Goal: Task Accomplishment & Management: Manage account settings

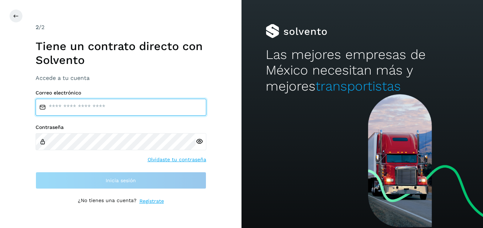
type input "**********"
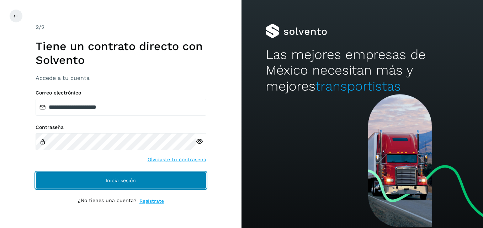
click at [187, 181] on button "Inicia sesión" at bounding box center [121, 180] width 171 height 17
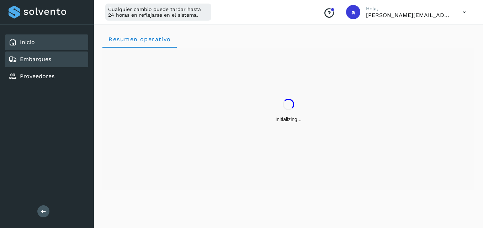
click at [26, 63] on div "Embarques" at bounding box center [30, 59] width 43 height 9
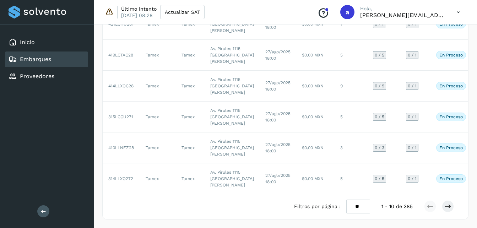
scroll to position [408, 0]
click at [445, 208] on icon at bounding box center [448, 206] width 7 height 7
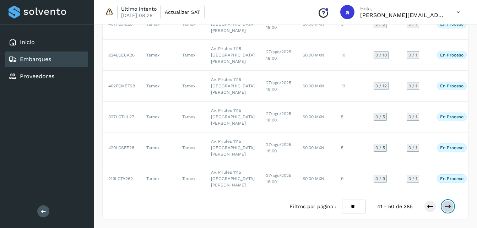
click at [445, 208] on icon at bounding box center [448, 206] width 7 height 7
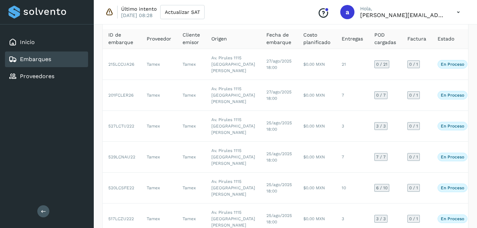
scroll to position [36, 0]
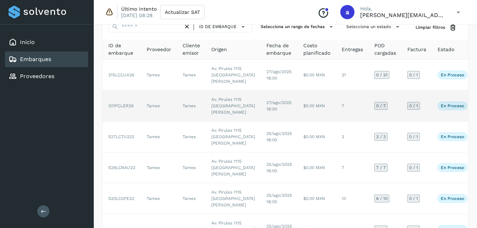
click at [166, 122] on td "Tamex" at bounding box center [159, 106] width 36 height 31
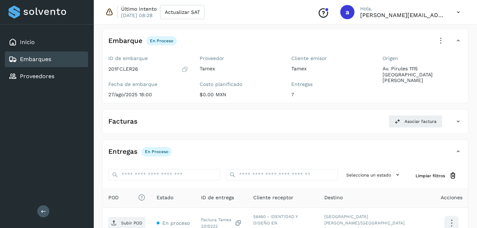
click at [166, 129] on div "Facturas Asociar factura" at bounding box center [286, 124] width 366 height 18
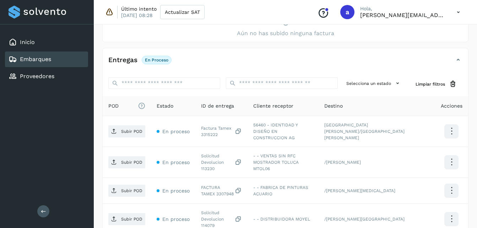
scroll to position [153, 0]
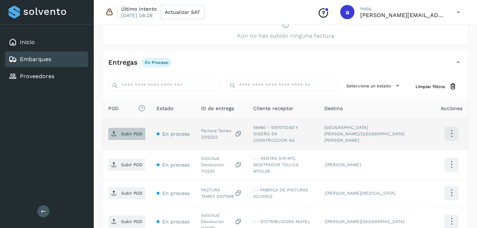
click at [127, 136] on span "Subir POD" at bounding box center [126, 133] width 37 height 11
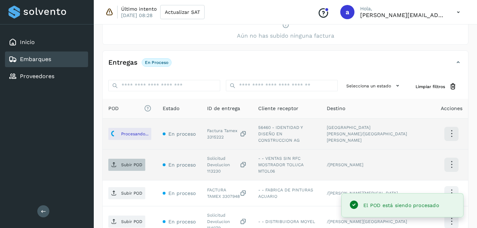
click at [130, 162] on p "Subir POD" at bounding box center [131, 164] width 21 height 5
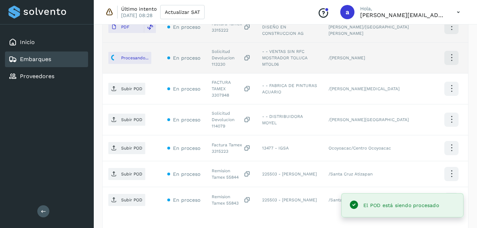
scroll to position [272, 0]
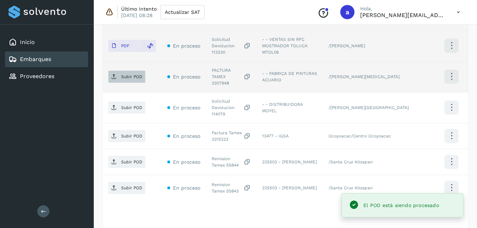
click at [117, 71] on span "Subir POD" at bounding box center [126, 76] width 37 height 11
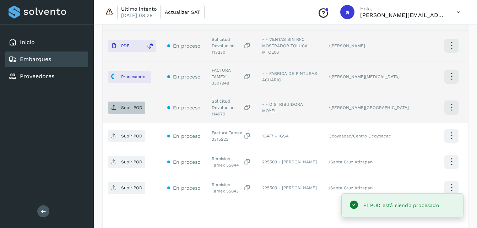
click at [123, 105] on p "Subir POD" at bounding box center [131, 107] width 21 height 5
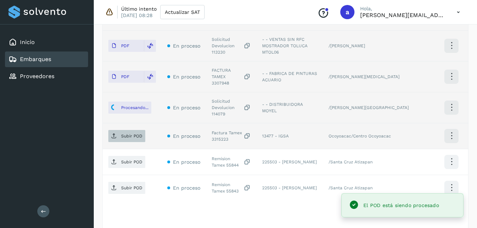
click at [115, 130] on span "Subir POD" at bounding box center [126, 135] width 37 height 11
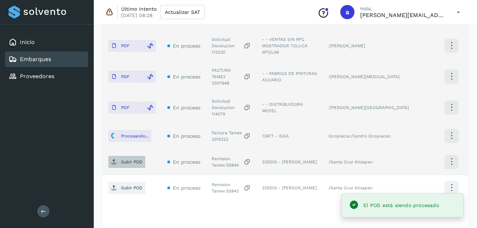
click at [131, 160] on p "Subir POD" at bounding box center [131, 162] width 21 height 5
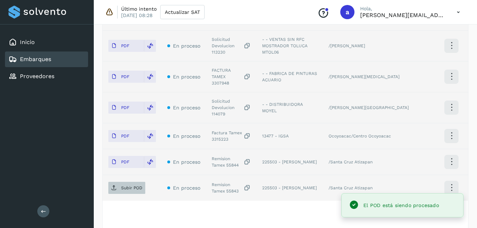
click at [126, 186] on p "Subir POD" at bounding box center [131, 188] width 21 height 5
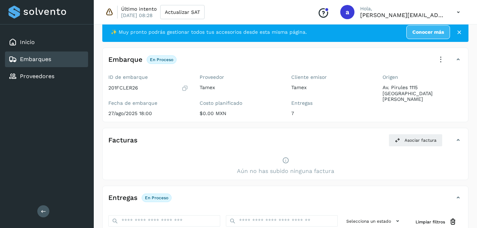
scroll to position [14, 0]
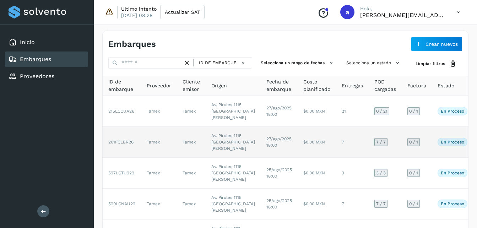
click at [136, 158] on td "201FCLER26" at bounding box center [122, 142] width 38 height 31
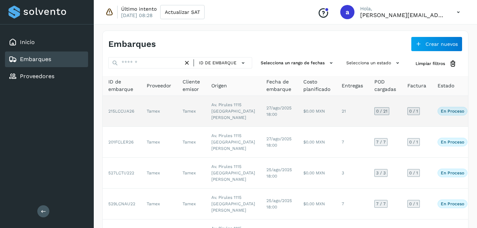
click at [261, 102] on td "27/ago/2025 18:00" at bounding box center [279, 111] width 37 height 31
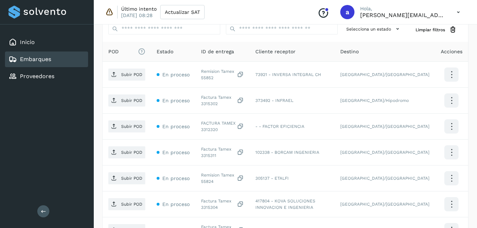
scroll to position [182, 0]
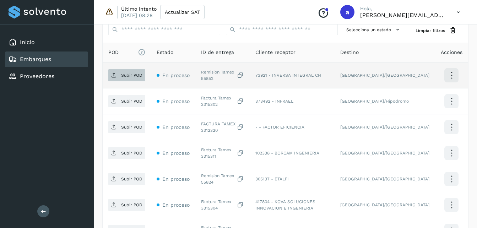
click at [129, 76] on p "Subir POD" at bounding box center [131, 75] width 21 height 5
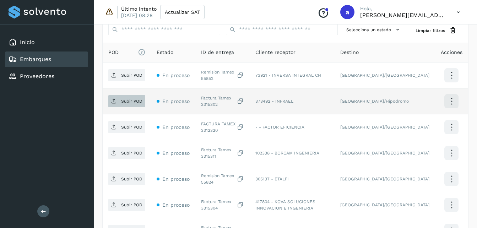
click at [115, 97] on span "Subir POD" at bounding box center [126, 101] width 37 height 11
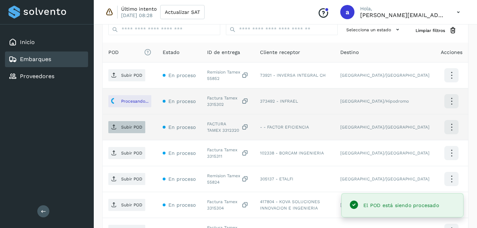
click at [116, 127] on icon at bounding box center [114, 127] width 6 height 6
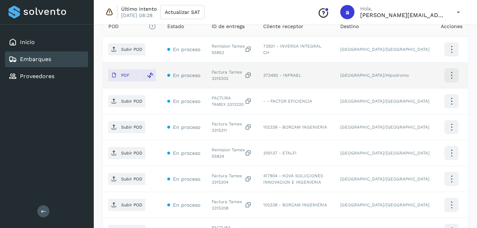
scroll to position [228, 0]
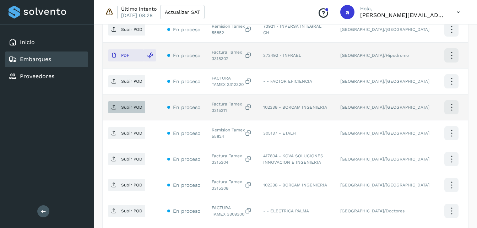
click at [129, 105] on p "Subir POD" at bounding box center [131, 107] width 21 height 5
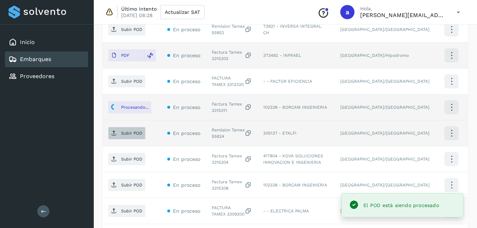
click at [126, 131] on p "Subir POD" at bounding box center [131, 133] width 21 height 5
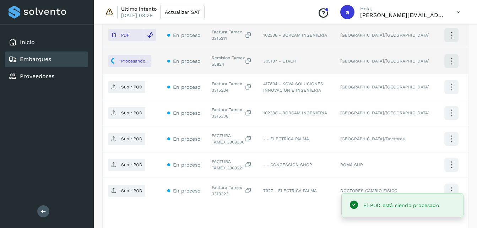
scroll to position [303, 0]
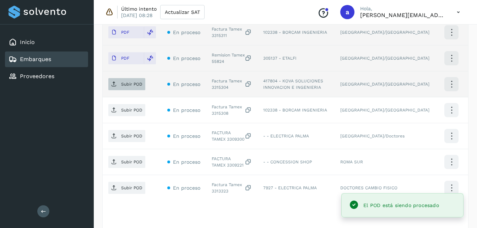
click at [124, 82] on p "Subir POD" at bounding box center [131, 84] width 21 height 5
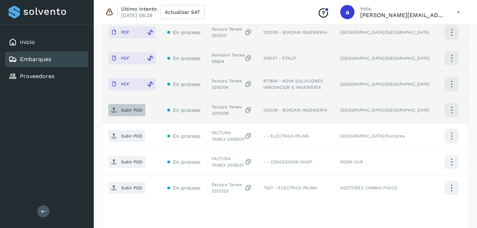
click at [119, 105] on span "Subir POD" at bounding box center [126, 110] width 37 height 11
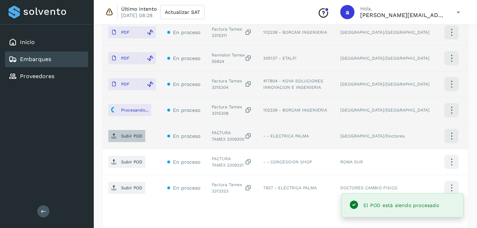
click at [132, 137] on p "Subir POD" at bounding box center [131, 136] width 21 height 5
click at [121, 165] on span "Subir POD" at bounding box center [126, 161] width 37 height 11
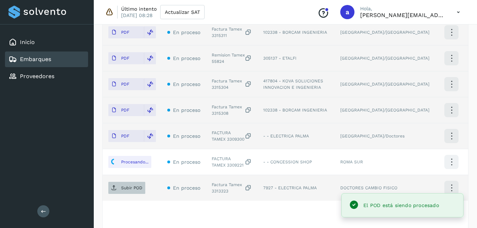
click at [125, 186] on p "Subir POD" at bounding box center [131, 188] width 21 height 5
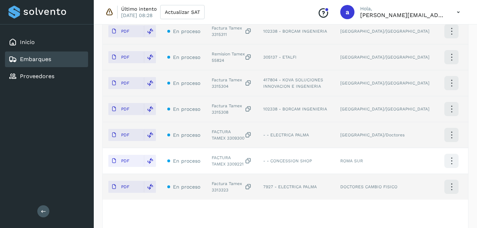
scroll to position [345, 0]
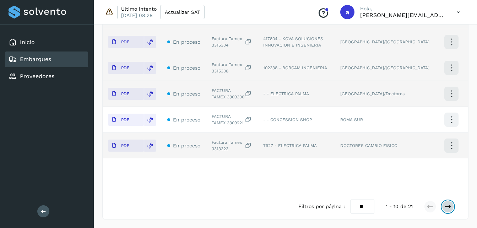
click at [450, 205] on icon at bounding box center [448, 206] width 7 height 7
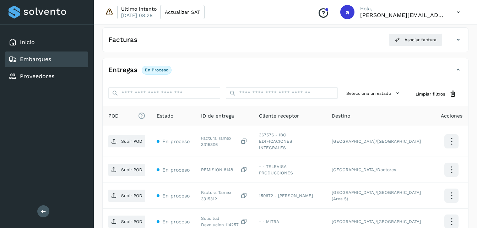
scroll to position [109, 0]
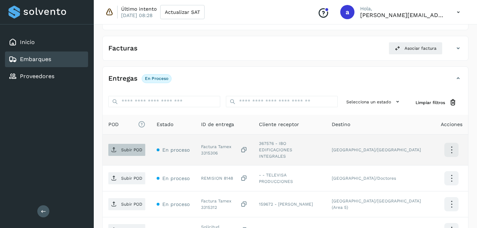
click at [129, 148] on p "Subir POD" at bounding box center [131, 150] width 21 height 5
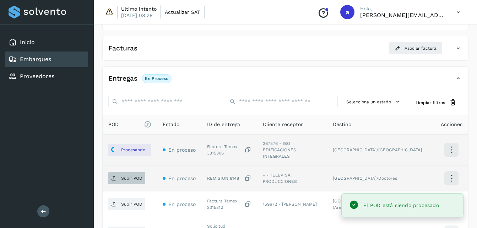
click at [122, 173] on span "Subir POD" at bounding box center [126, 178] width 37 height 11
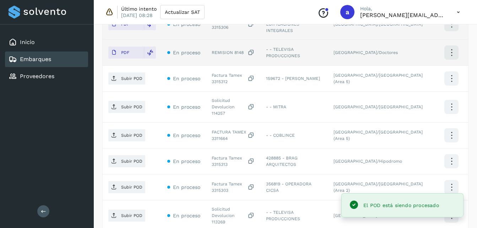
scroll to position [236, 0]
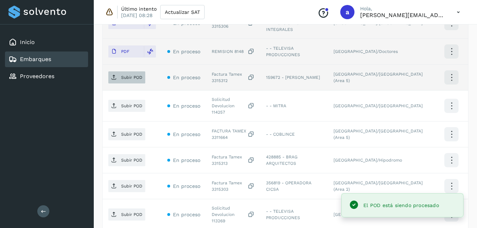
drag, startPoint x: 118, startPoint y: 74, endPoint x: 114, endPoint y: 77, distance: 4.8
click at [114, 77] on span "Subir POD" at bounding box center [126, 77] width 37 height 11
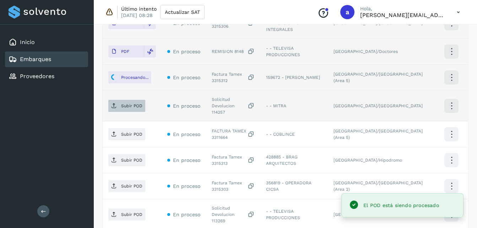
click at [117, 101] on span "Subir POD" at bounding box center [126, 105] width 37 height 11
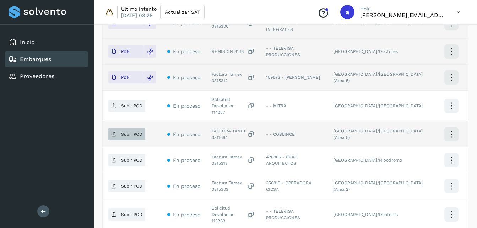
click at [136, 129] on span "Subir POD" at bounding box center [126, 134] width 37 height 11
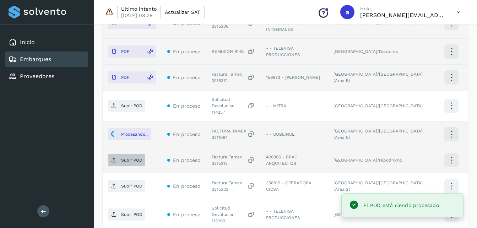
click at [125, 158] on p "Subir POD" at bounding box center [131, 160] width 21 height 5
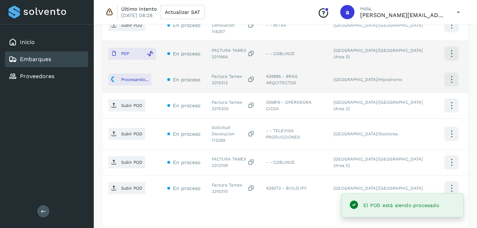
scroll to position [319, 0]
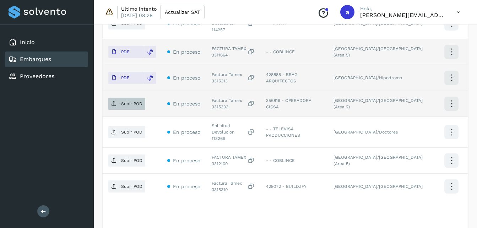
click at [128, 98] on span "Subir POD" at bounding box center [126, 103] width 37 height 11
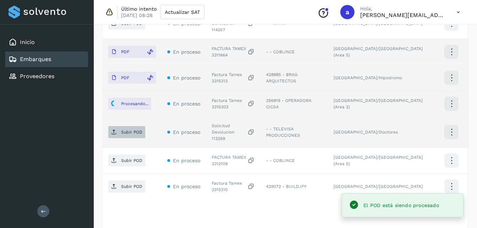
click at [128, 130] on p "Subir POD" at bounding box center [131, 132] width 21 height 5
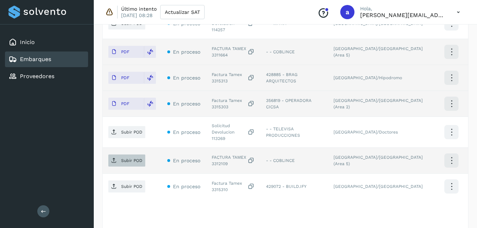
click at [133, 155] on span "Subir POD" at bounding box center [126, 160] width 37 height 11
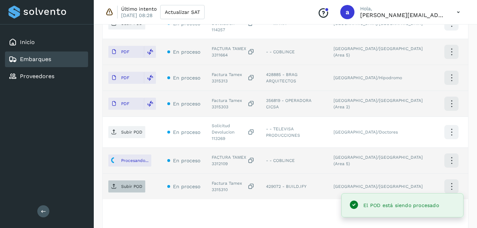
click at [129, 184] on p "Subir POD" at bounding box center [131, 186] width 21 height 5
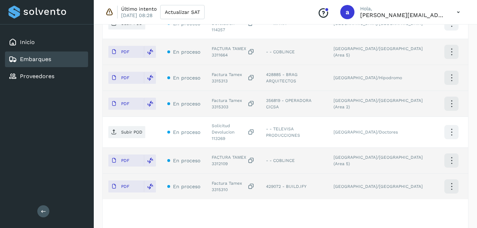
click at [428, 148] on td "[GEOGRAPHIC_DATA]/[GEOGRAPHIC_DATA] (Area 5)" at bounding box center [381, 161] width 107 height 26
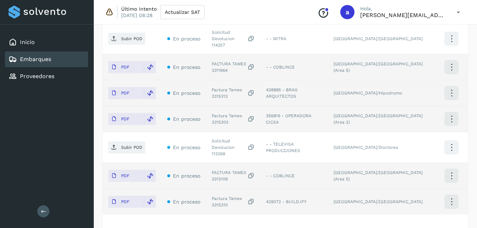
scroll to position [345, 0]
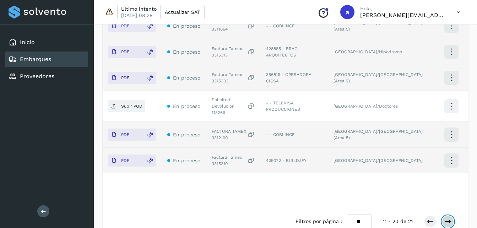
click at [448, 218] on icon at bounding box center [448, 221] width 7 height 7
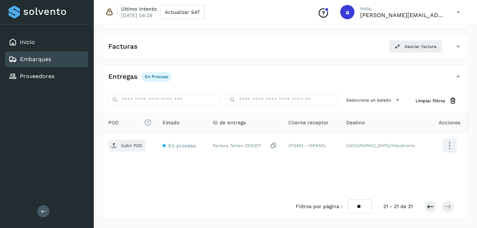
scroll to position [111, 0]
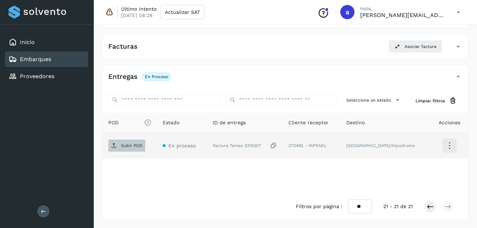
click at [135, 144] on p "Subir POD" at bounding box center [131, 145] width 21 height 5
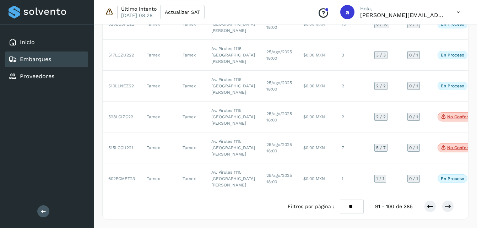
scroll to position [408, 0]
click at [428, 204] on icon at bounding box center [430, 206] width 7 height 7
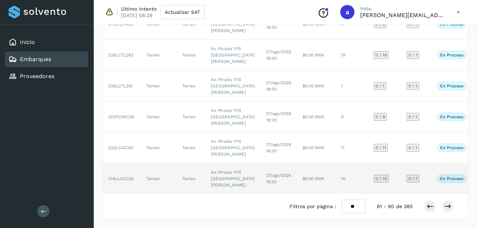
click at [261, 164] on td "27/ago/2025 18:00" at bounding box center [279, 179] width 37 height 31
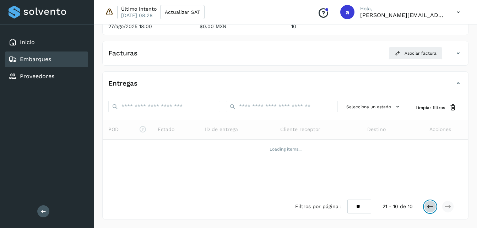
click at [429, 202] on button at bounding box center [430, 207] width 12 height 12
click at [428, 205] on icon at bounding box center [430, 206] width 7 height 7
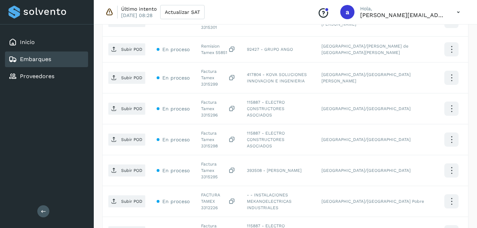
scroll to position [162, 0]
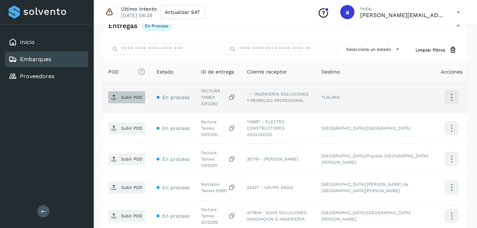
click at [133, 92] on span "Subir POD" at bounding box center [126, 97] width 37 height 11
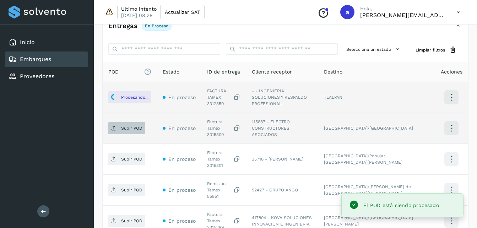
click at [124, 124] on span "Subir POD" at bounding box center [126, 128] width 37 height 11
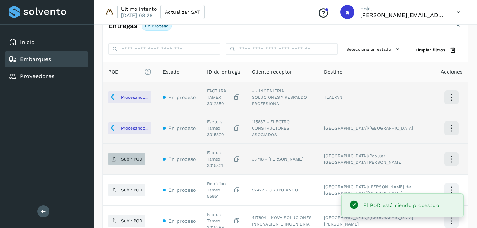
click at [119, 154] on span "Subir POD" at bounding box center [126, 159] width 37 height 11
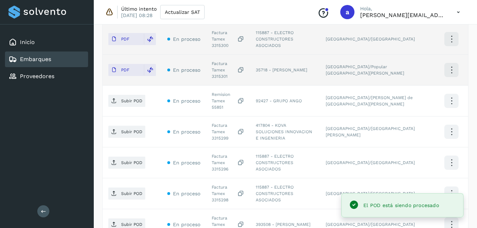
scroll to position [248, 0]
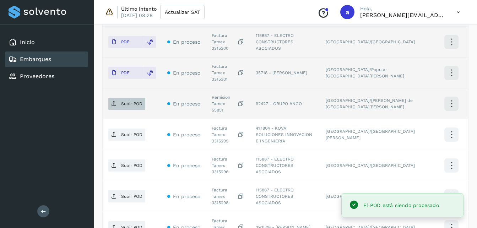
click at [123, 98] on span "Subir POD" at bounding box center [126, 103] width 37 height 11
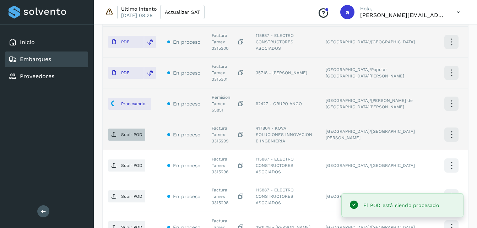
click at [117, 129] on span "Subir POD" at bounding box center [126, 134] width 37 height 11
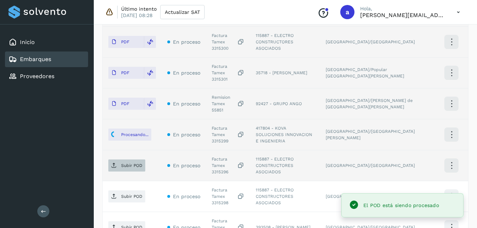
click at [134, 163] on p "Subir POD" at bounding box center [131, 165] width 21 height 5
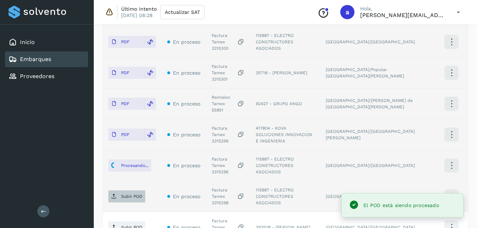
click at [115, 194] on icon at bounding box center [114, 197] width 6 height 6
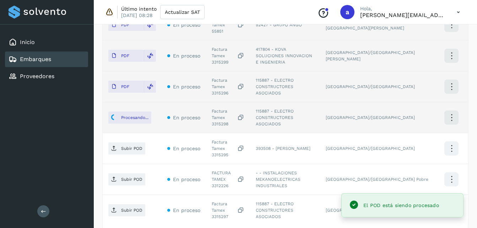
scroll to position [345, 0]
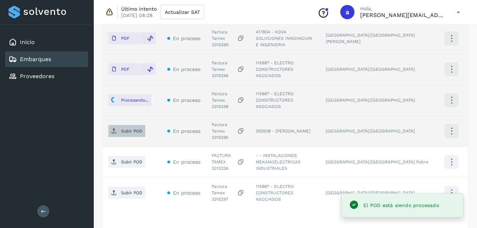
click at [126, 129] on p "Subir POD" at bounding box center [131, 131] width 21 height 5
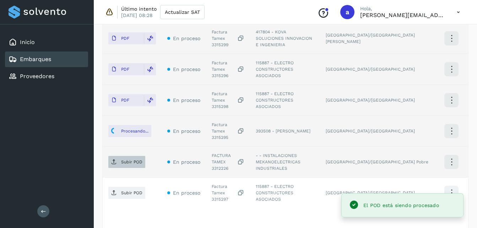
click at [124, 160] on p "Subir POD" at bounding box center [131, 162] width 21 height 5
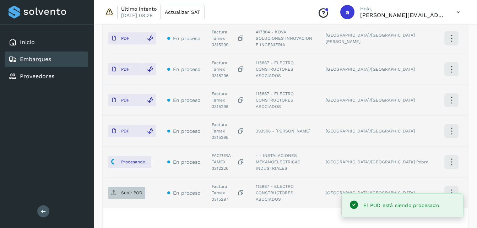
click at [129, 191] on p "Subir POD" at bounding box center [131, 193] width 21 height 5
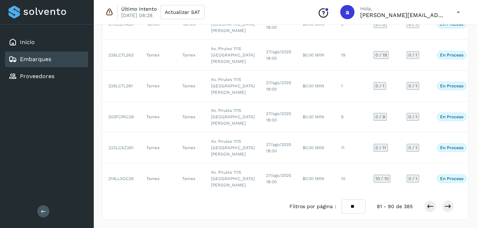
scroll to position [395, 0]
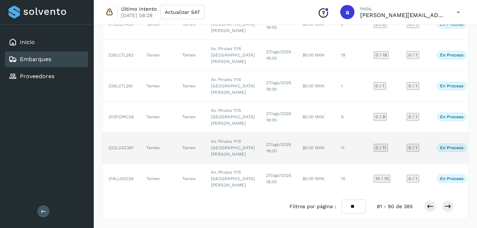
click at [261, 133] on td "27/ago/2025 18:00" at bounding box center [279, 148] width 37 height 31
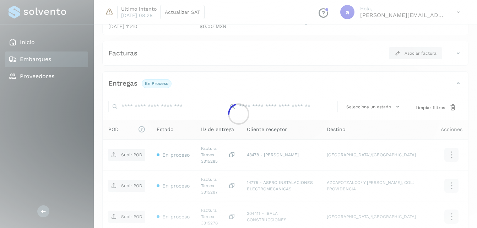
scroll to position [345, 0]
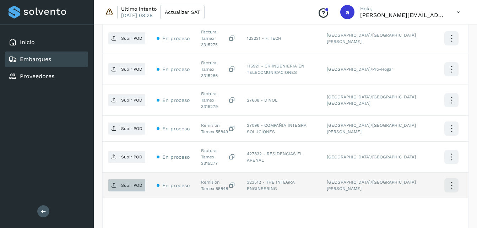
click at [123, 180] on span "Subir POD" at bounding box center [126, 185] width 37 height 11
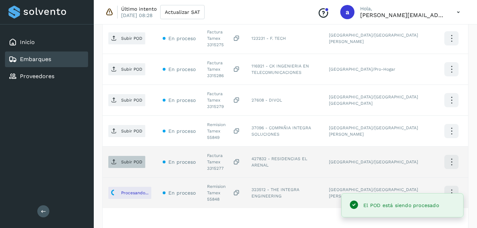
click at [123, 156] on span "Subir POD" at bounding box center [126, 161] width 37 height 11
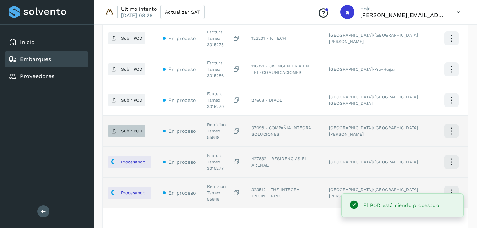
click at [132, 129] on p "Subir POD" at bounding box center [131, 131] width 21 height 5
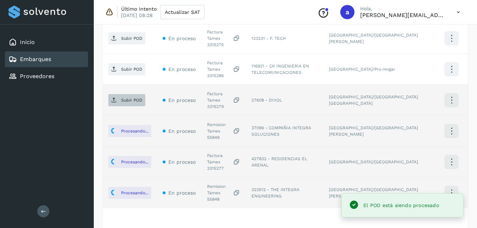
click at [134, 98] on p "Subir POD" at bounding box center [131, 100] width 21 height 5
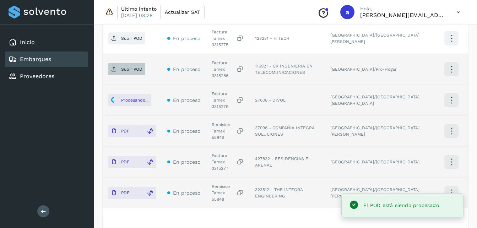
click at [130, 64] on span "Subir POD" at bounding box center [126, 69] width 37 height 11
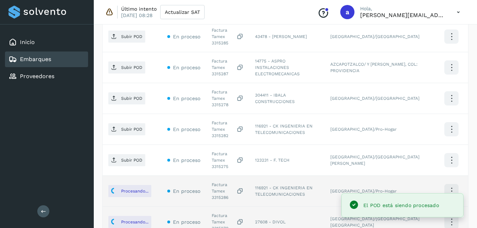
scroll to position [218, 0]
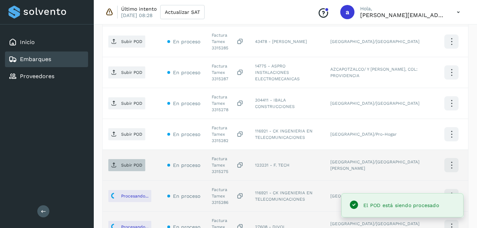
click at [127, 160] on span "Subir POD" at bounding box center [126, 165] width 37 height 11
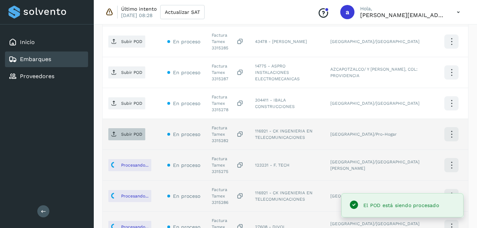
click at [137, 132] on p "Subir POD" at bounding box center [131, 134] width 21 height 5
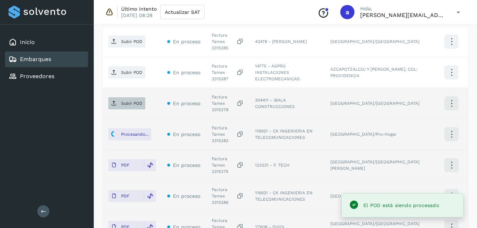
click at [119, 98] on span "Subir POD" at bounding box center [126, 103] width 37 height 11
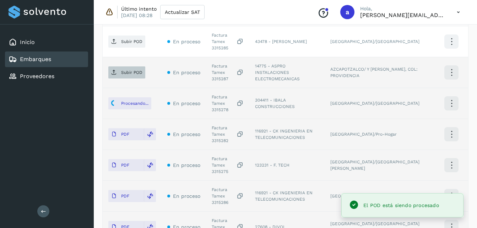
click at [122, 70] on p "Subir POD" at bounding box center [131, 72] width 21 height 5
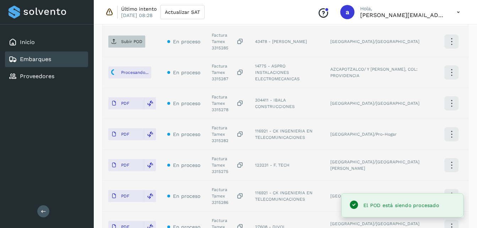
click at [121, 41] on span "Subir POD" at bounding box center [126, 41] width 37 height 11
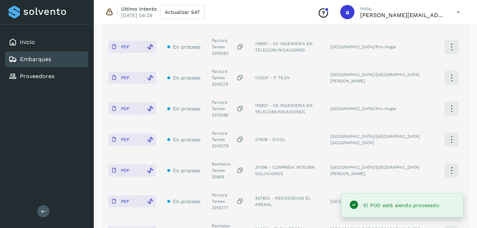
scroll to position [345, 0]
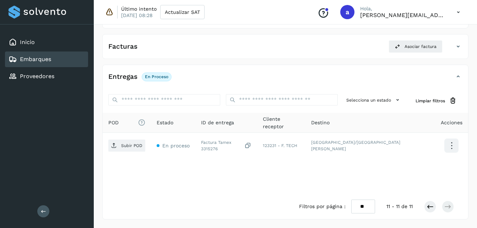
scroll to position [111, 0]
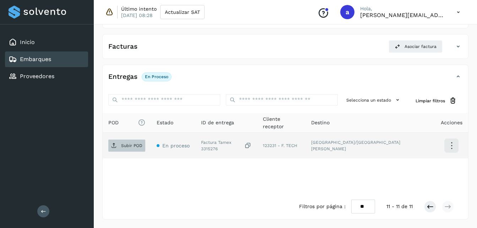
click at [129, 143] on p "Subir POD" at bounding box center [131, 145] width 21 height 5
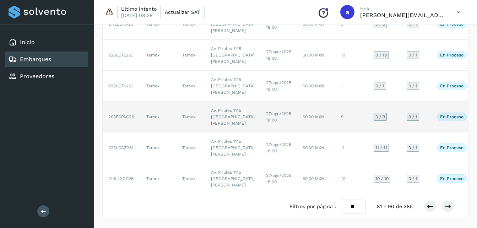
click at [261, 102] on td "27/ago/2025 18:00" at bounding box center [279, 117] width 37 height 31
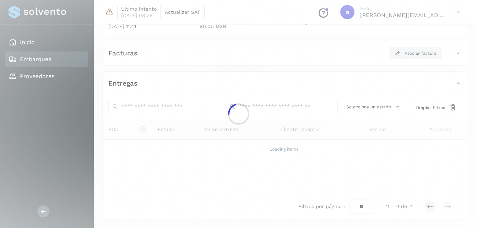
scroll to position [105, 0]
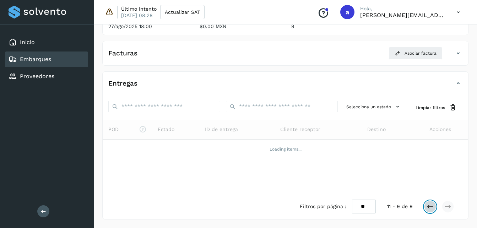
click at [426, 210] on button at bounding box center [430, 207] width 12 height 12
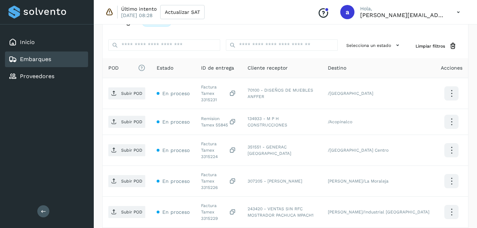
scroll to position [134, 0]
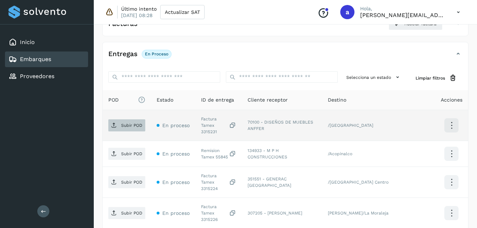
click at [127, 123] on p "Subir POD" at bounding box center [131, 125] width 21 height 5
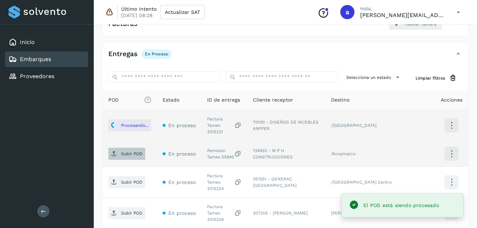
click at [126, 151] on p "Subir POD" at bounding box center [131, 153] width 21 height 5
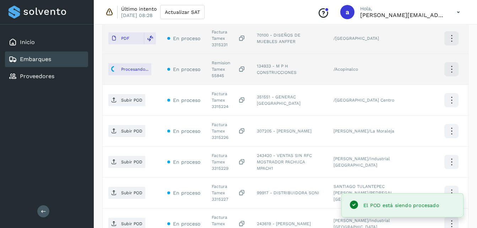
scroll to position [230, 0]
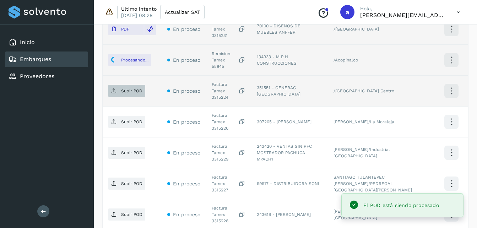
click at [121, 85] on span "Subir POD" at bounding box center [126, 90] width 37 height 11
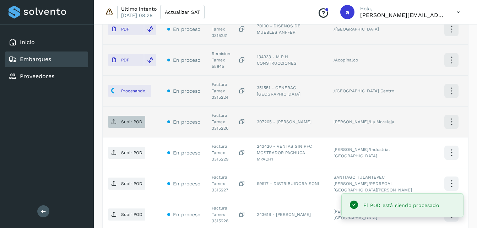
click at [111, 119] on icon at bounding box center [114, 122] width 6 height 6
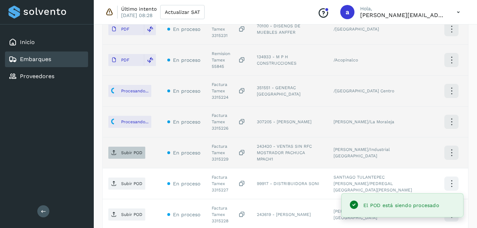
click at [130, 147] on span "Subir POD" at bounding box center [126, 152] width 37 height 11
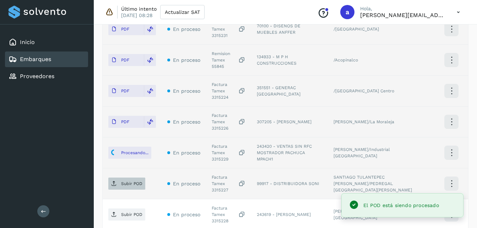
click at [122, 178] on span "Subir POD" at bounding box center [126, 183] width 37 height 11
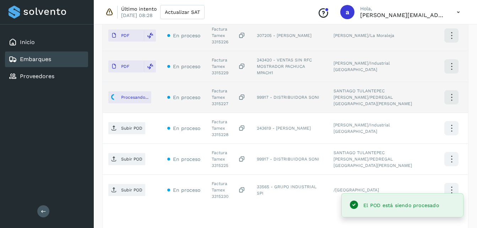
scroll to position [319, 0]
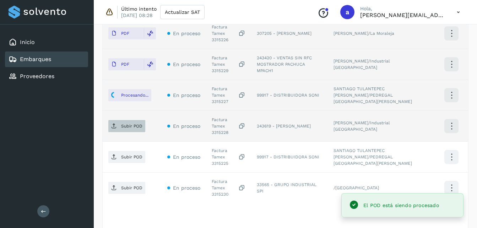
click at [127, 124] on p "Subir POD" at bounding box center [131, 126] width 21 height 5
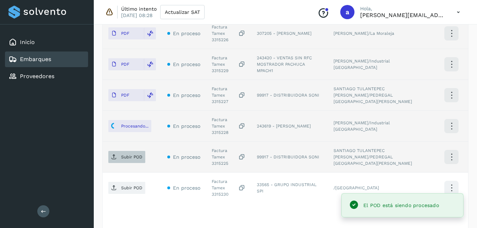
click at [131, 155] on p "Subir POD" at bounding box center [131, 157] width 21 height 5
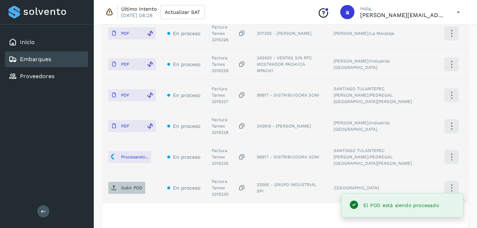
click at [126, 186] on p "Subir POD" at bounding box center [131, 188] width 21 height 5
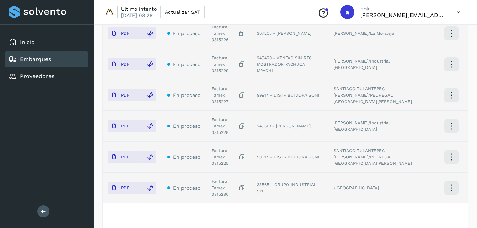
scroll to position [405, 0]
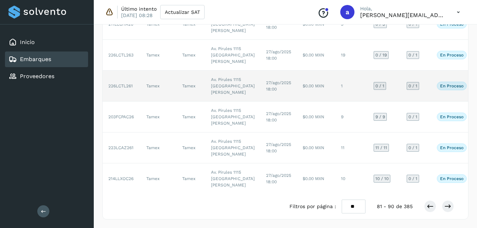
click at [217, 102] on td "Av. Pirules 1115 [GEOGRAPHIC_DATA][PERSON_NAME]" at bounding box center [232, 86] width 55 height 31
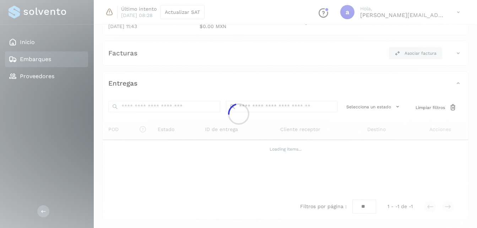
scroll to position [111, 0]
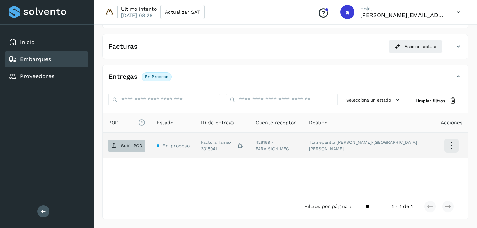
click at [135, 142] on span "Subir POD" at bounding box center [126, 145] width 37 height 11
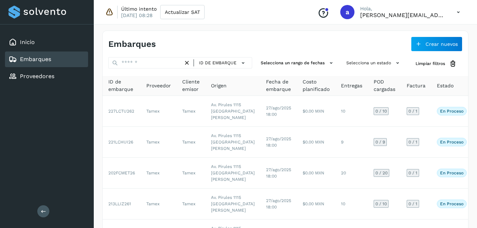
drag, startPoint x: 477, startPoint y: 63, endPoint x: 480, endPoint y: 92, distance: 28.6
click at [477, 92] on html "Inicio Embarques Proveedores Salir Último intento [DATE] 08:28 Actualizar SAT C…" at bounding box center [238, 219] width 477 height 439
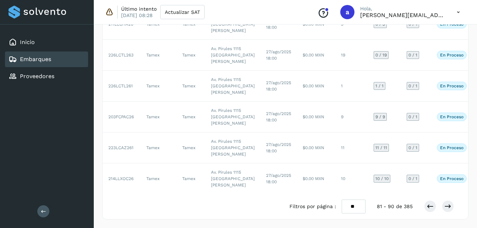
scroll to position [277, 0]
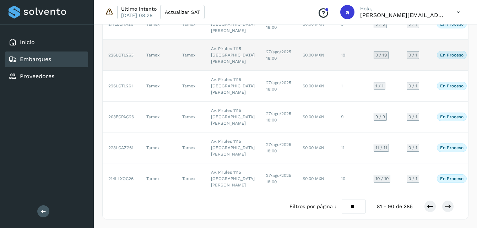
click at [261, 71] on td "27/ago/2025 18:00" at bounding box center [279, 55] width 37 height 31
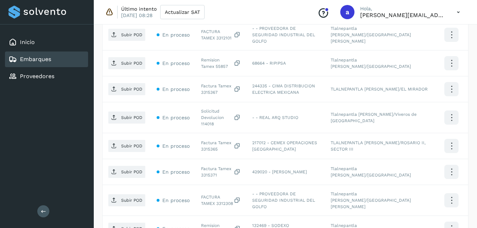
scroll to position [345, 0]
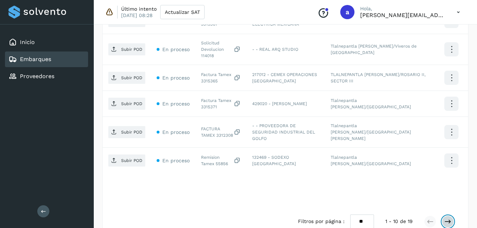
click at [444, 216] on button at bounding box center [448, 222] width 12 height 12
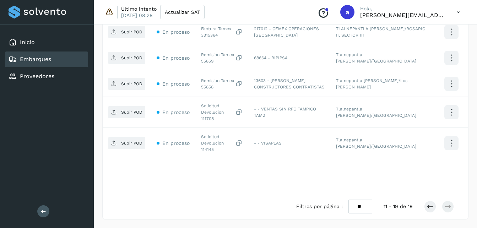
scroll to position [319, 0]
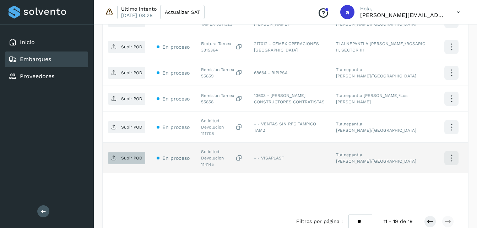
click at [118, 153] on span "Subir POD" at bounding box center [126, 158] width 37 height 11
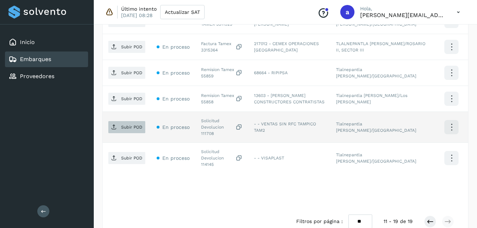
click at [132, 125] on p "Subir POD" at bounding box center [131, 127] width 21 height 5
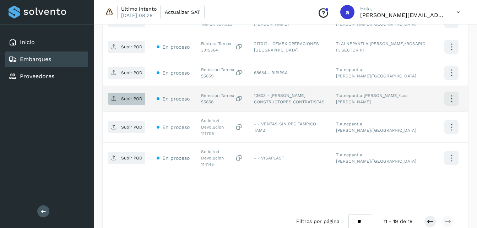
click at [133, 97] on span "Subir POD" at bounding box center [126, 98] width 37 height 11
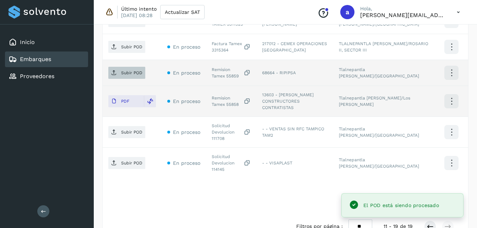
click at [134, 70] on p "Subir POD" at bounding box center [131, 72] width 21 height 5
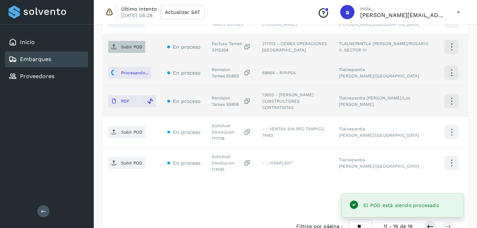
click at [128, 44] on p "Subir POD" at bounding box center [131, 46] width 21 height 5
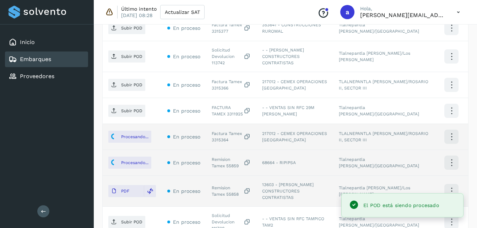
scroll to position [224, 0]
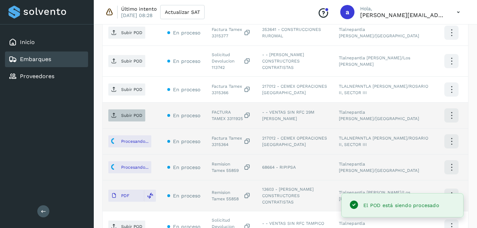
click at [140, 113] on span "Subir POD" at bounding box center [126, 115] width 37 height 11
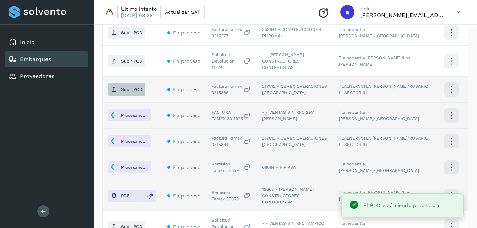
click at [126, 87] on p "Subir POD" at bounding box center [131, 89] width 21 height 5
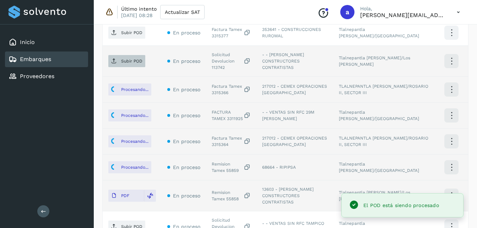
click at [135, 59] on p "Subir POD" at bounding box center [131, 61] width 21 height 5
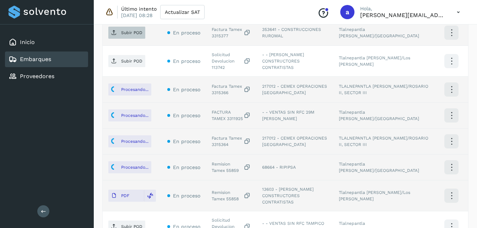
click at [123, 32] on p "Subir POD" at bounding box center [131, 32] width 21 height 5
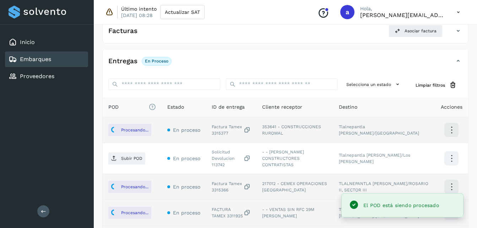
scroll to position [319, 0]
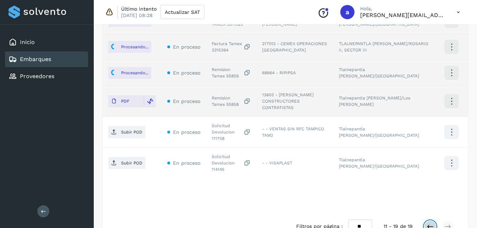
click at [431, 223] on icon at bounding box center [430, 226] width 7 height 7
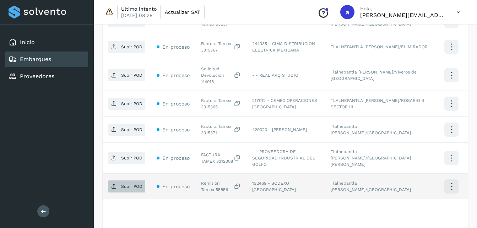
click at [124, 184] on p "Subir POD" at bounding box center [131, 186] width 21 height 5
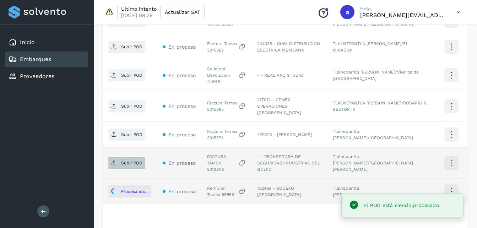
click at [124, 161] on p "Subir POD" at bounding box center [131, 163] width 21 height 5
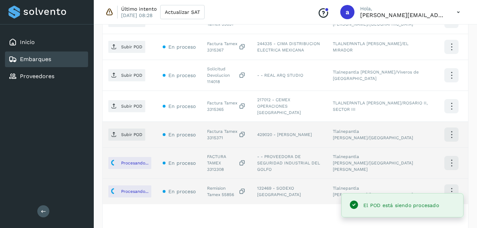
click at [147, 129] on div "Subir POD" at bounding box center [129, 135] width 43 height 12
click at [125, 132] on p "Subir POD" at bounding box center [131, 134] width 21 height 5
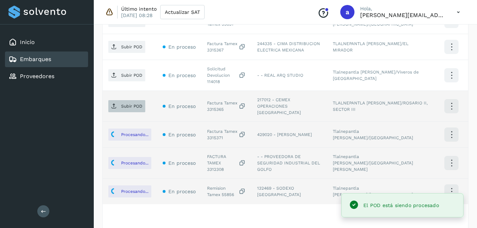
click at [121, 104] on p "Subir POD" at bounding box center [131, 106] width 21 height 5
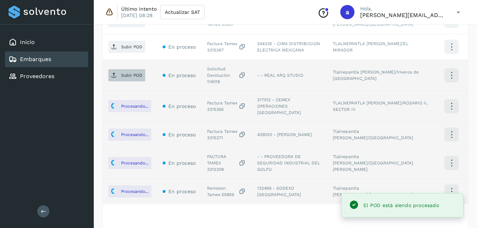
click at [123, 73] on p "Subir POD" at bounding box center [131, 75] width 21 height 5
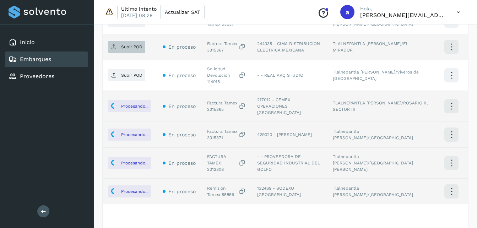
click at [124, 44] on p "Subir POD" at bounding box center [131, 46] width 21 height 5
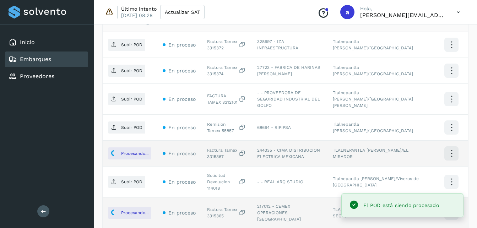
scroll to position [205, 0]
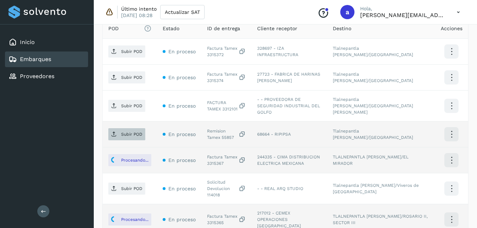
click at [125, 132] on p "Subir POD" at bounding box center [131, 134] width 21 height 5
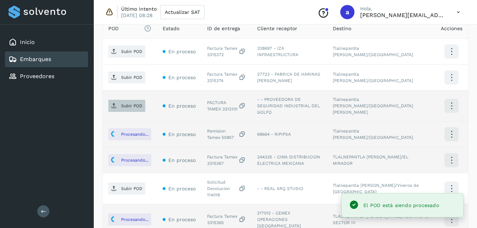
click at [133, 100] on span "Subir POD" at bounding box center [126, 105] width 37 height 11
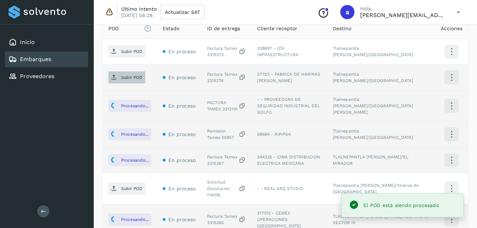
click at [129, 76] on p "Subir POD" at bounding box center [131, 77] width 21 height 5
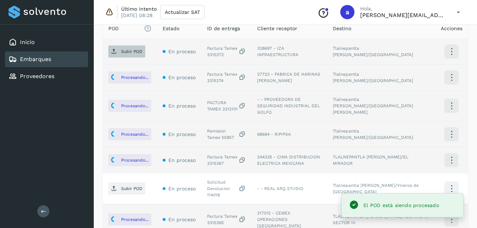
click at [124, 53] on p "Subir POD" at bounding box center [131, 51] width 21 height 5
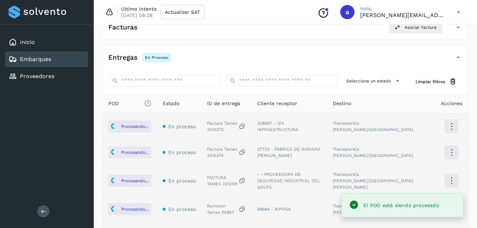
scroll to position [59, 0]
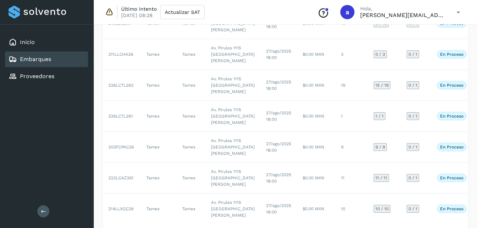
scroll to position [175, 0]
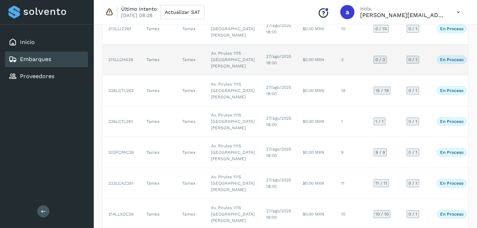
click at [264, 75] on td "27/ago/2025 18:00" at bounding box center [279, 59] width 37 height 31
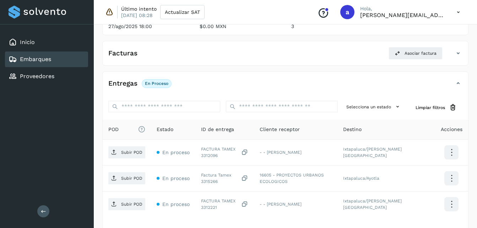
scroll to position [163, 0]
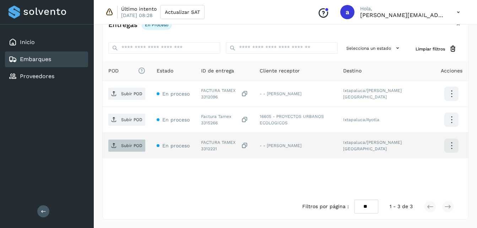
click at [123, 149] on span "Subir POD" at bounding box center [126, 145] width 37 height 11
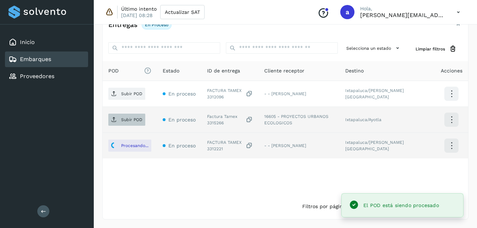
click at [123, 122] on p "Subir POD" at bounding box center [131, 119] width 21 height 5
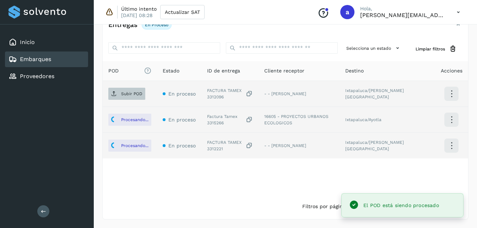
click at [119, 97] on span "Subir POD" at bounding box center [126, 93] width 37 height 11
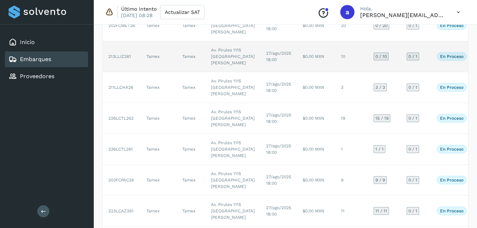
click at [266, 62] on span "27/ago/2025 18:00" at bounding box center [278, 56] width 25 height 11
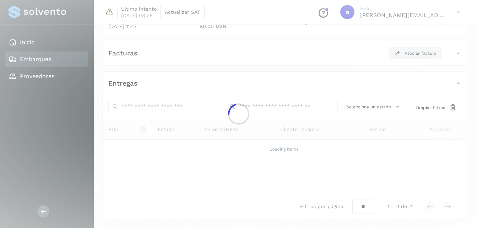
scroll to position [148, 0]
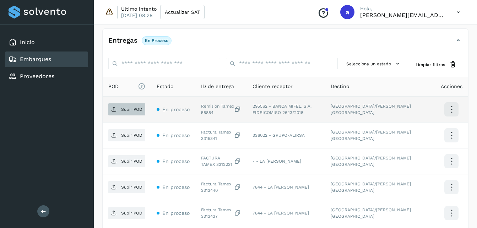
click at [123, 109] on p "Subir POD" at bounding box center [131, 109] width 21 height 5
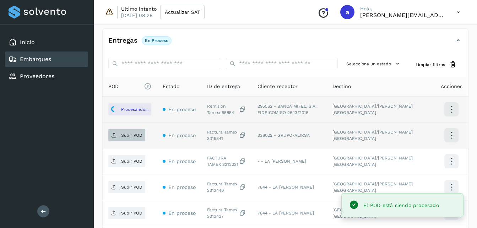
click at [115, 135] on icon at bounding box center [114, 136] width 6 height 6
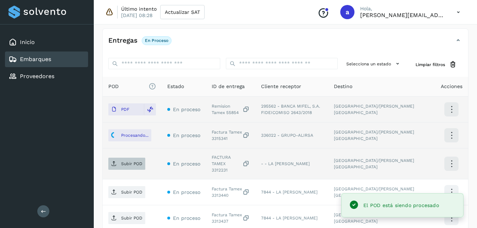
click at [117, 164] on icon at bounding box center [114, 164] width 6 height 6
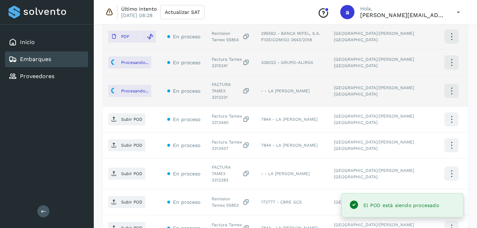
scroll to position [239, 0]
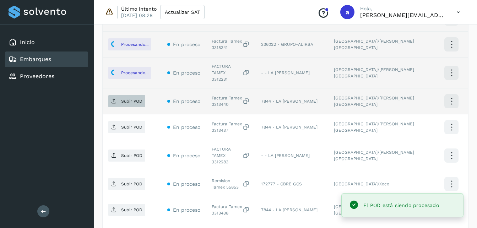
click at [128, 99] on p "Subir POD" at bounding box center [131, 101] width 21 height 5
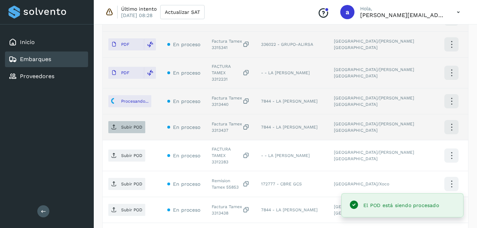
click at [124, 127] on span "Subir POD" at bounding box center [126, 127] width 37 height 11
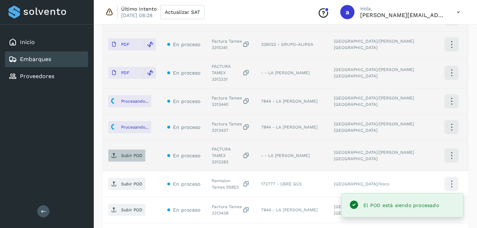
click at [119, 150] on span "Subir POD" at bounding box center [126, 155] width 37 height 11
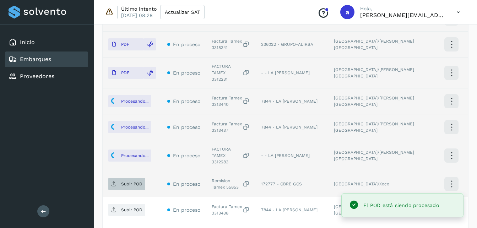
click at [127, 182] on p "Subir POD" at bounding box center [131, 184] width 21 height 5
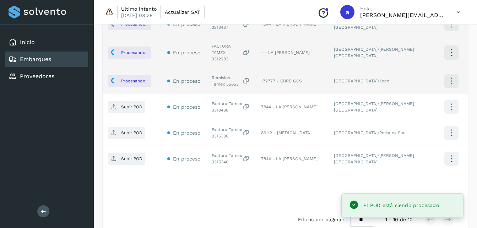
scroll to position [345, 0]
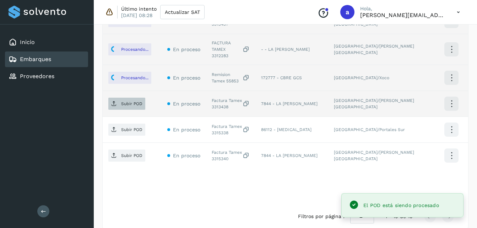
click at [112, 101] on icon at bounding box center [114, 104] width 6 height 6
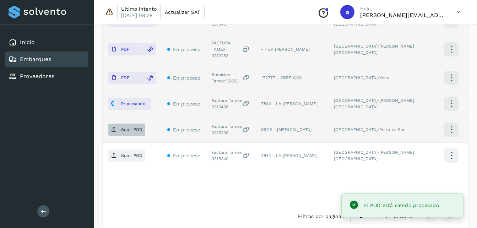
click at [126, 127] on p "Subir POD" at bounding box center [131, 129] width 21 height 5
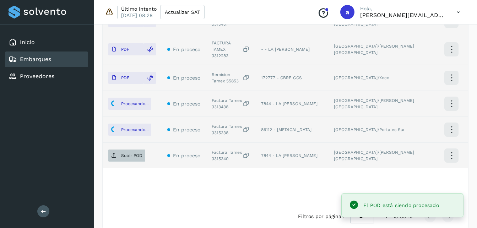
click at [127, 153] on p "Subir POD" at bounding box center [131, 155] width 21 height 5
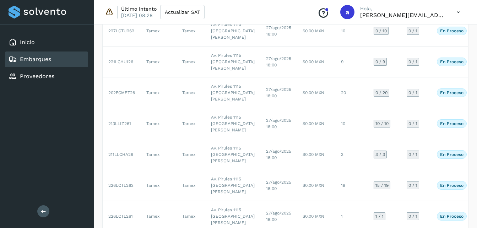
scroll to position [74, 0]
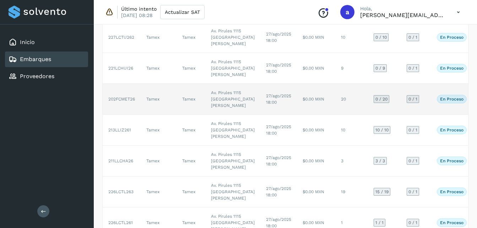
click at [297, 115] on td "$0.00 MXN" at bounding box center [316, 99] width 38 height 31
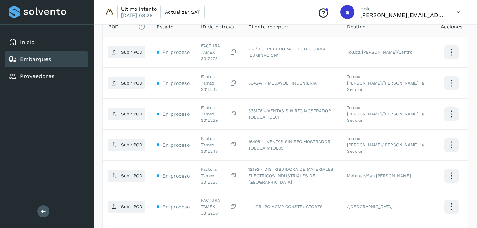
scroll to position [204, 0]
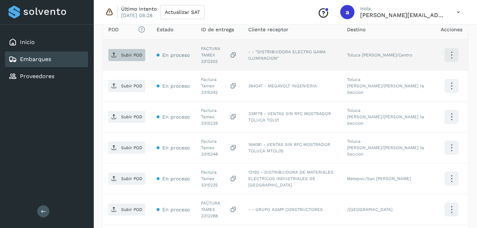
click at [119, 56] on span "Subir POD" at bounding box center [126, 54] width 37 height 11
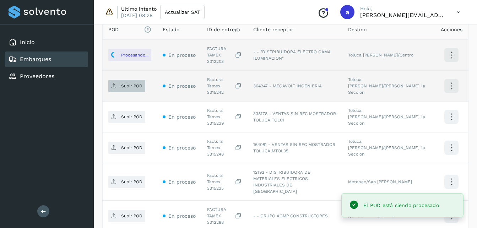
click at [121, 84] on p "Subir POD" at bounding box center [131, 86] width 21 height 5
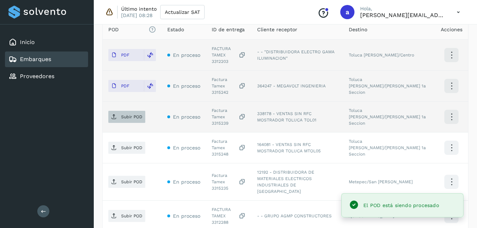
click at [140, 114] on p "Subir POD" at bounding box center [131, 116] width 21 height 5
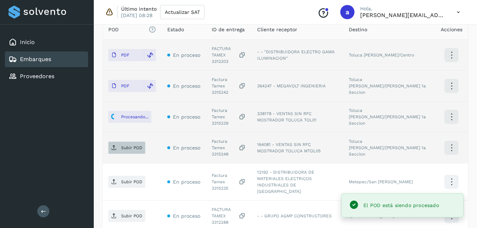
click at [127, 145] on p "Subir POD" at bounding box center [131, 147] width 21 height 5
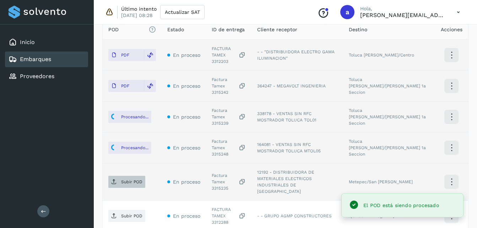
click at [127, 180] on p "Subir POD" at bounding box center [131, 182] width 21 height 5
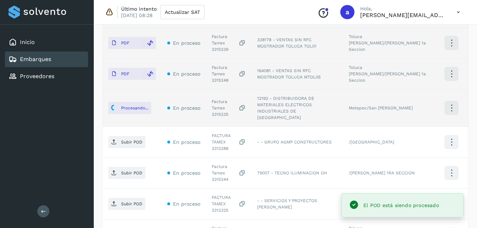
scroll to position [292, 0]
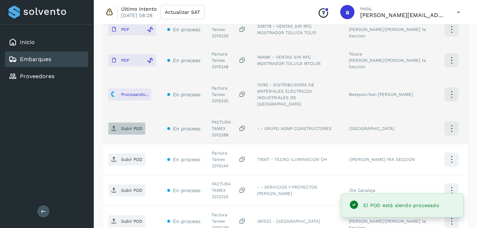
click at [136, 126] on p "Subir POD" at bounding box center [131, 128] width 21 height 5
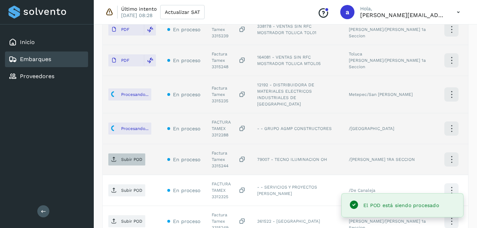
click at [115, 157] on icon at bounding box center [114, 160] width 6 height 6
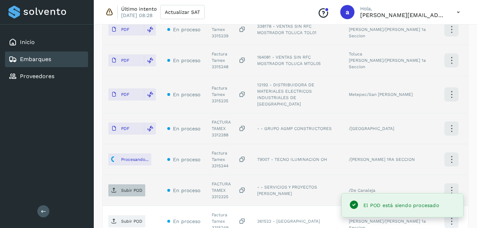
click at [129, 188] on p "Subir POD" at bounding box center [131, 190] width 21 height 5
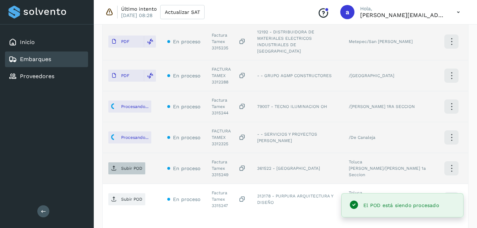
click at [127, 166] on p "Subir POD" at bounding box center [131, 168] width 21 height 5
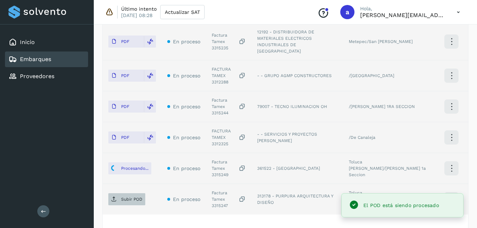
click at [117, 194] on span "Subir POD" at bounding box center [126, 199] width 37 height 11
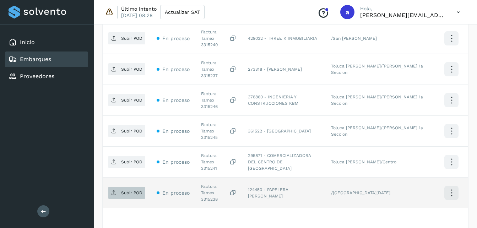
click at [123, 191] on p "Subir POD" at bounding box center [131, 193] width 21 height 5
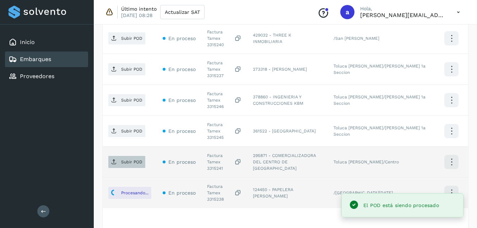
click at [130, 160] on p "Subir POD" at bounding box center [131, 162] width 21 height 5
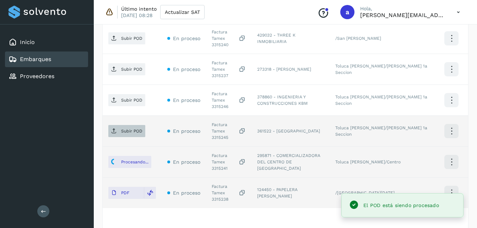
click at [124, 129] on p "Subir POD" at bounding box center [131, 131] width 21 height 5
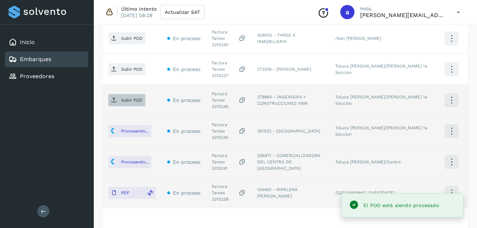
click at [121, 95] on span "Subir POD" at bounding box center [126, 100] width 37 height 11
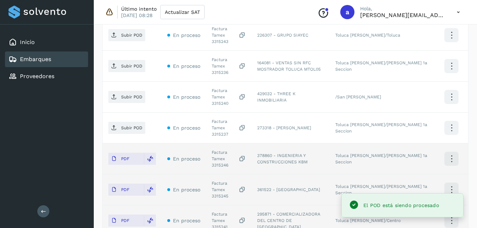
scroll to position [252, 0]
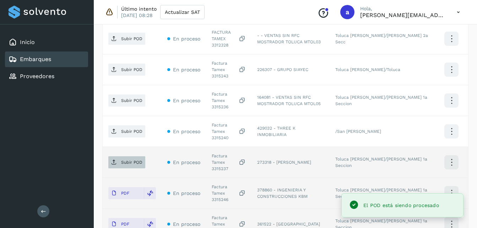
click at [125, 160] on p "Subir POD" at bounding box center [131, 162] width 21 height 5
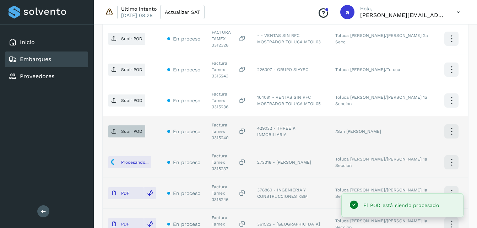
click at [117, 126] on span "Subir POD" at bounding box center [126, 131] width 37 height 11
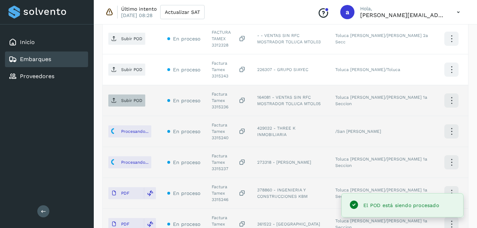
click at [118, 95] on span "Subir POD" at bounding box center [126, 100] width 37 height 11
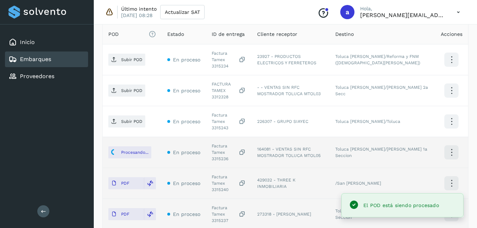
scroll to position [180, 0]
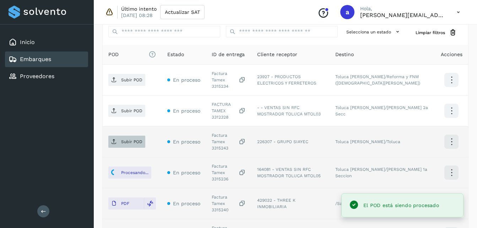
click at [132, 139] on p "Subir POD" at bounding box center [131, 141] width 21 height 5
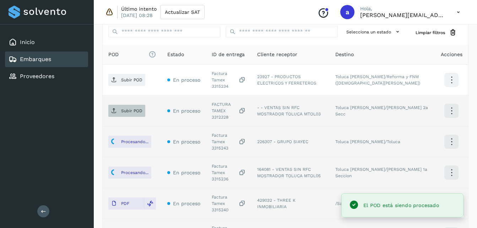
click at [129, 105] on span "Subir POD" at bounding box center [126, 110] width 37 height 11
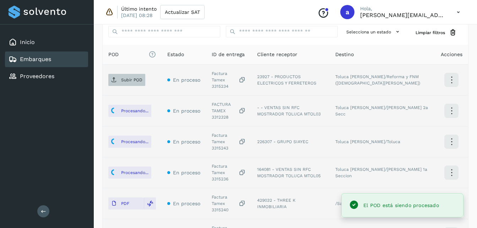
click at [127, 81] on span "Subir POD" at bounding box center [126, 79] width 37 height 11
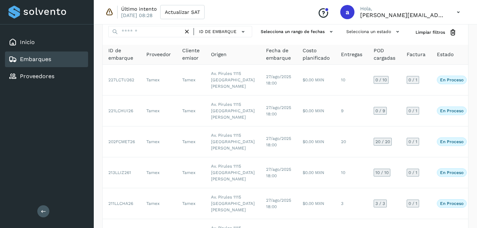
scroll to position [29, 0]
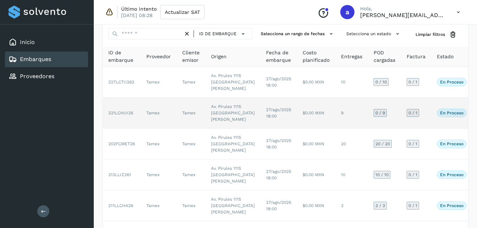
click at [261, 124] on td "27/ago/2025 18:00" at bounding box center [279, 113] width 37 height 31
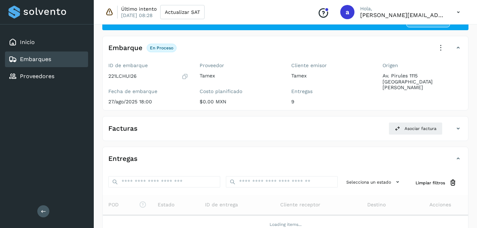
scroll to position [105, 0]
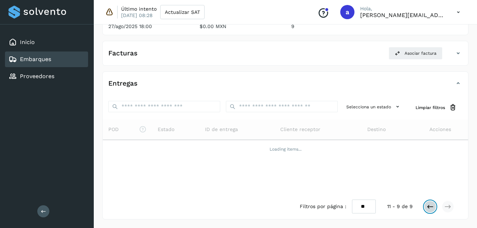
click at [427, 209] on button at bounding box center [430, 207] width 12 height 12
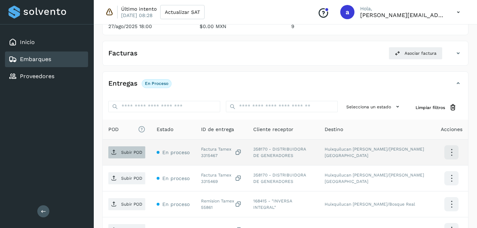
click at [139, 152] on p "Subir POD" at bounding box center [131, 152] width 21 height 5
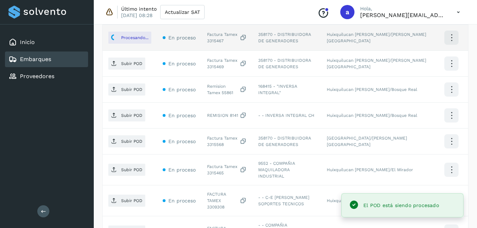
scroll to position [214, 0]
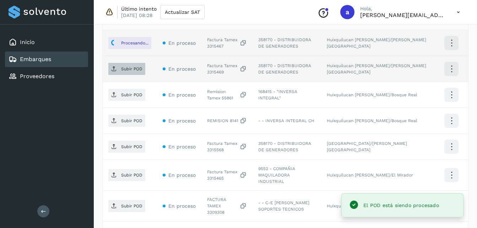
click at [111, 70] on span "Subir POD" at bounding box center [126, 68] width 37 height 11
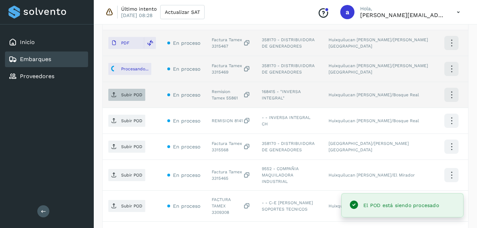
click at [118, 98] on span "Subir POD" at bounding box center [126, 94] width 37 height 11
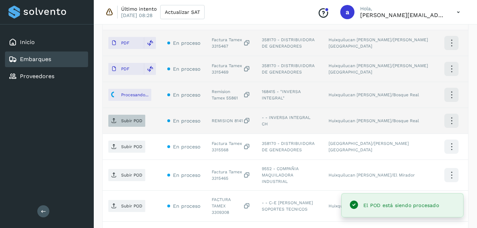
click at [122, 122] on p "Subir POD" at bounding box center [131, 120] width 21 height 5
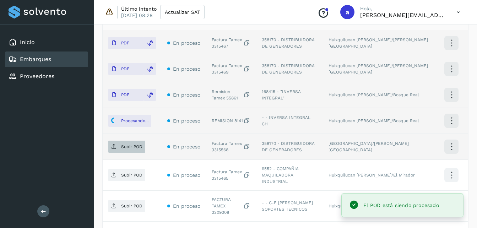
click at [123, 148] on p "Subir POD" at bounding box center [131, 146] width 21 height 5
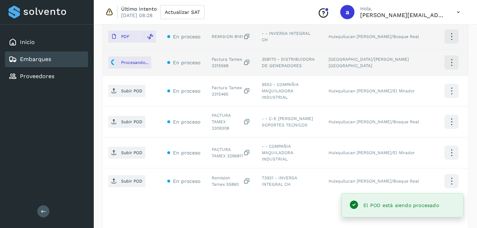
scroll to position [309, 0]
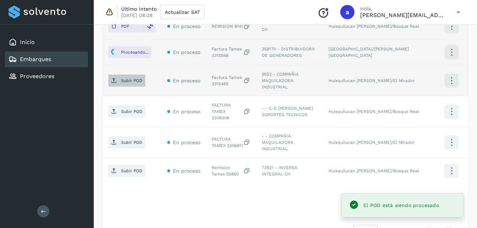
click at [124, 78] on p "Subir POD" at bounding box center [131, 80] width 21 height 5
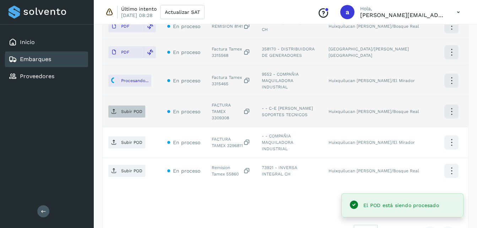
click at [122, 109] on p "Subir POD" at bounding box center [131, 111] width 21 height 5
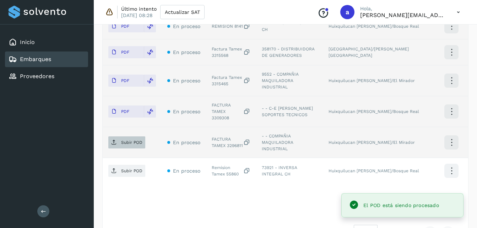
click at [116, 137] on span "Subir POD" at bounding box center [126, 142] width 37 height 11
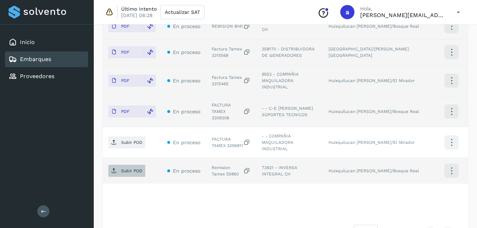
click at [131, 169] on p "Subir POD" at bounding box center [131, 171] width 21 height 5
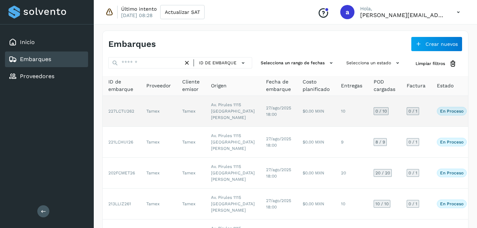
click at [261, 105] on td "27/ago/2025 18:00" at bounding box center [279, 111] width 37 height 31
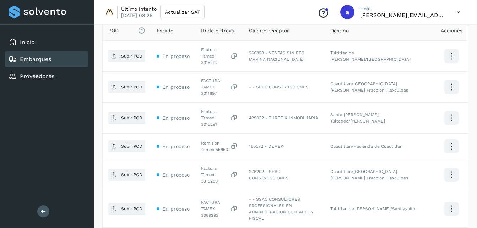
scroll to position [203, 0]
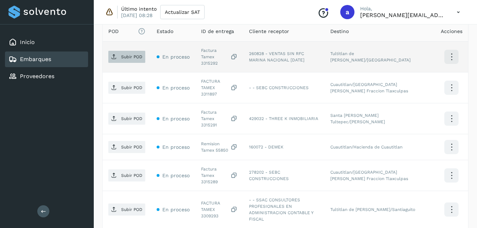
click at [123, 55] on p "Subir POD" at bounding box center [131, 56] width 21 height 5
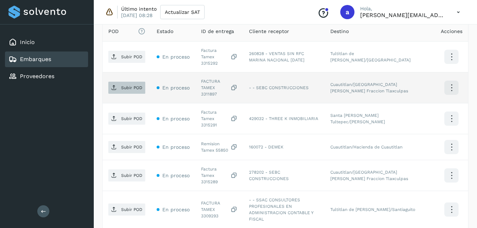
click at [116, 82] on span "Subir POD" at bounding box center [126, 87] width 37 height 11
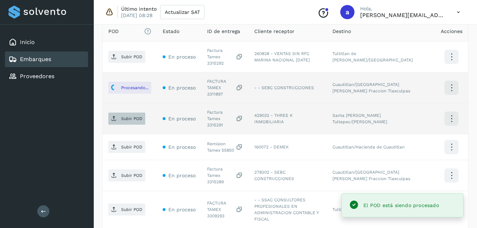
click at [119, 113] on span "Subir POD" at bounding box center [126, 118] width 37 height 11
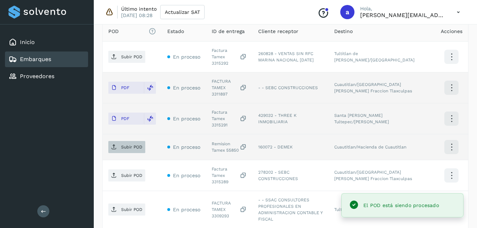
click at [115, 144] on icon at bounding box center [114, 147] width 6 height 6
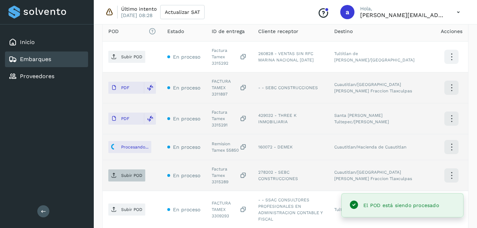
click at [134, 170] on span "Subir POD" at bounding box center [126, 175] width 37 height 11
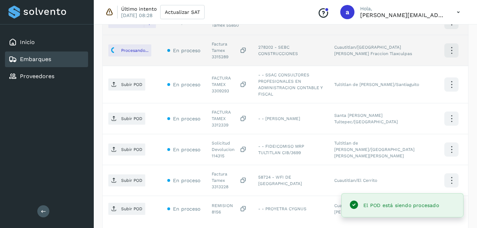
scroll to position [331, 0]
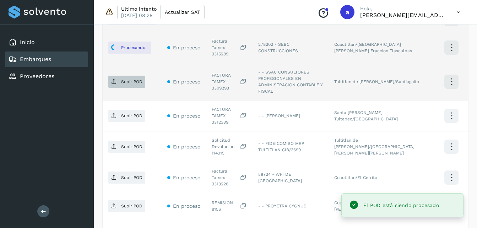
click at [118, 76] on span "Subir POD" at bounding box center [126, 81] width 37 height 11
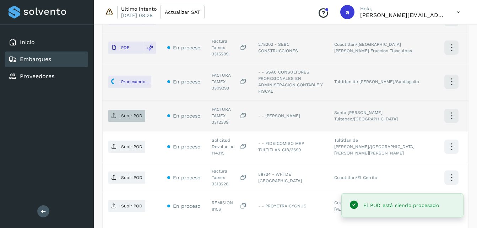
click at [125, 110] on span "Subir POD" at bounding box center [126, 115] width 37 height 11
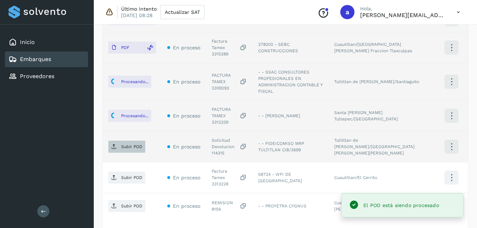
click at [120, 141] on span "Subir POD" at bounding box center [126, 146] width 37 height 11
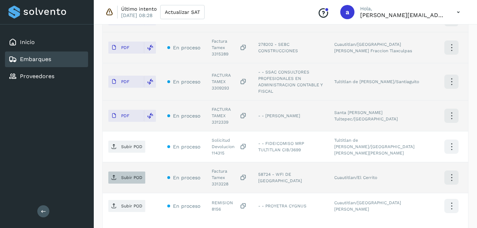
click at [109, 172] on span "Subir POD" at bounding box center [126, 177] width 37 height 11
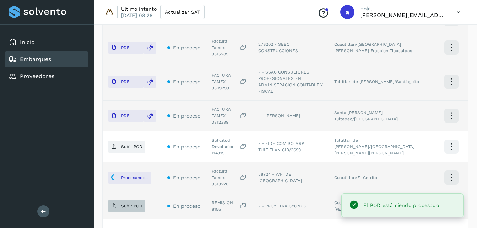
click at [126, 200] on button "Subir POD" at bounding box center [126, 206] width 37 height 12
drag, startPoint x: 482, startPoint y: 154, endPoint x: 272, endPoint y: 192, distance: 213.9
click at [272, 192] on div "POD El tamaño máximo de archivo es de 20 Mb. Estado ID de entrega Cliente recep…" at bounding box center [286, 74] width 366 height 361
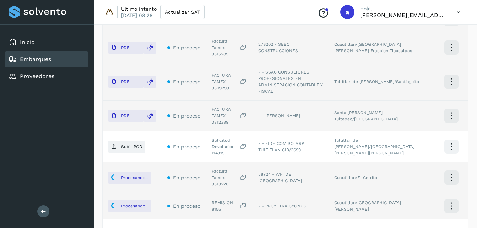
scroll to position [355, 0]
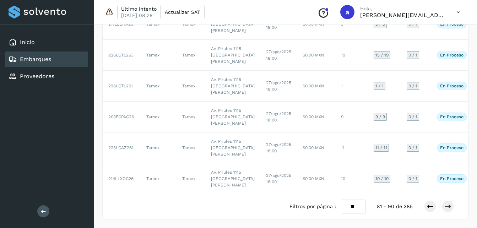
scroll to position [408, 0]
click at [429, 206] on icon at bounding box center [430, 206] width 7 height 7
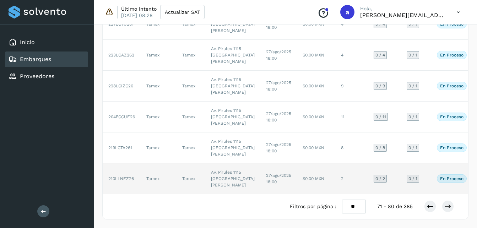
click at [211, 164] on td "Av. Pirules 1115 [GEOGRAPHIC_DATA][PERSON_NAME]" at bounding box center [232, 179] width 55 height 31
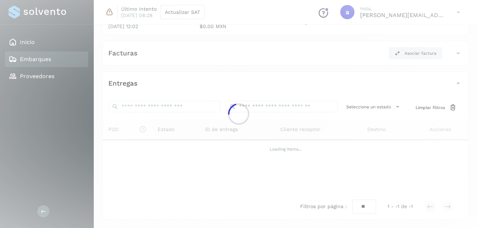
scroll to position [137, 0]
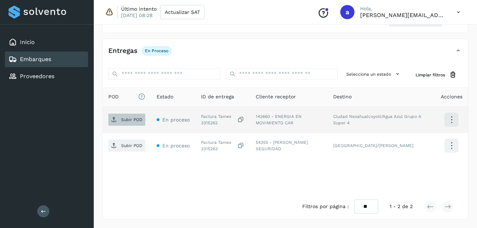
click at [122, 117] on p "Subir POD" at bounding box center [131, 119] width 21 height 5
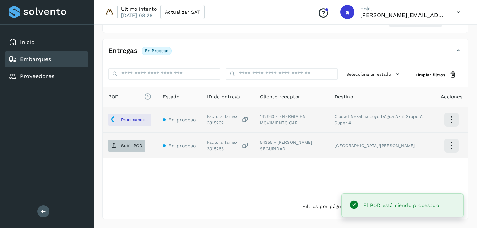
click at [125, 149] on span "Subir POD" at bounding box center [126, 145] width 37 height 11
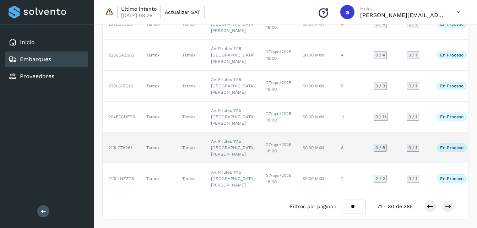
click at [261, 133] on td "27/ago/2025 18:00" at bounding box center [279, 148] width 37 height 31
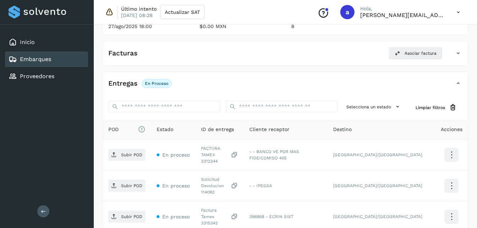
scroll to position [303, 0]
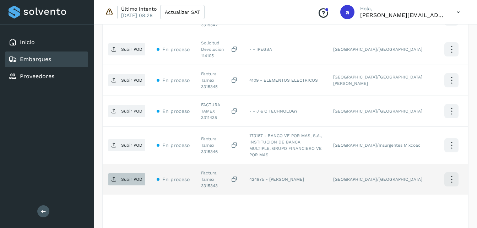
click at [125, 174] on span "Subir POD" at bounding box center [126, 179] width 37 height 11
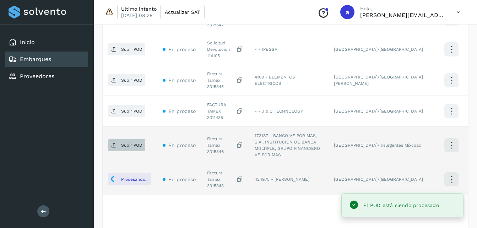
click at [120, 140] on span "Subir POD" at bounding box center [126, 145] width 37 height 11
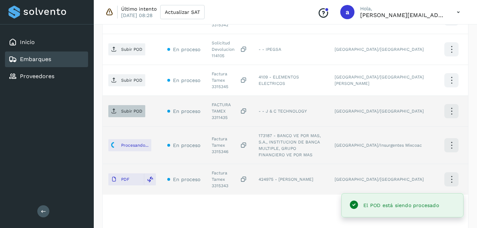
click at [122, 109] on p "Subir POD" at bounding box center [131, 111] width 21 height 5
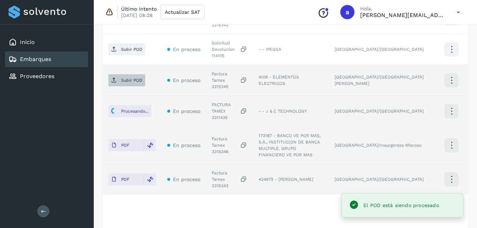
click at [125, 78] on p "Subir POD" at bounding box center [131, 80] width 21 height 5
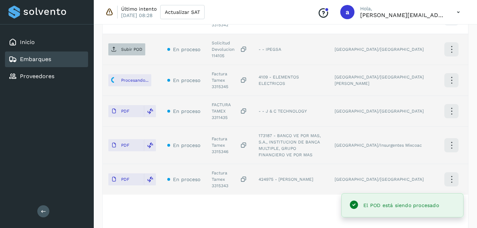
click at [124, 47] on p "Subir POD" at bounding box center [131, 49] width 21 height 5
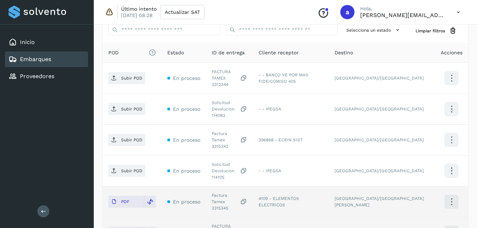
scroll to position [160, 0]
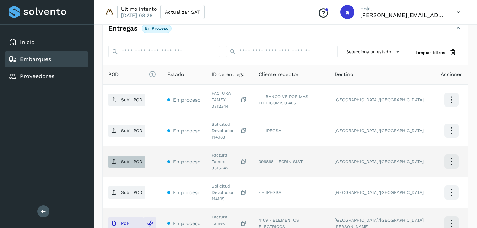
click at [122, 156] on span "Subir POD" at bounding box center [126, 161] width 37 height 11
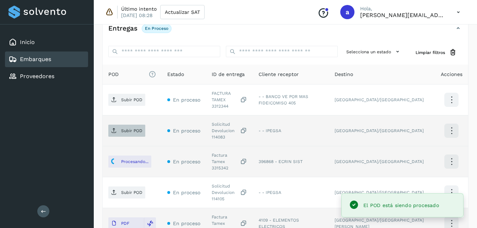
click at [116, 128] on icon at bounding box center [114, 131] width 6 height 6
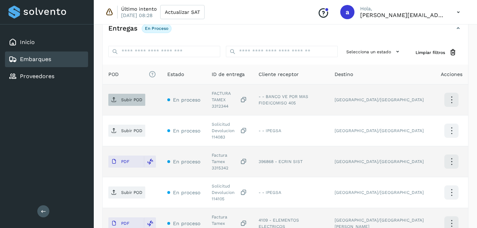
click at [131, 97] on p "Subir POD" at bounding box center [131, 99] width 21 height 5
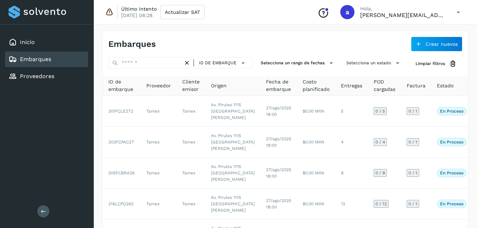
drag, startPoint x: 482, startPoint y: 84, endPoint x: 470, endPoint y: 31, distance: 54.4
click at [470, 31] on div "Embarques Crear nuevos ID de embarque Selecciona un rango de fechas Selecciona …" at bounding box center [286, 230] width 384 height 417
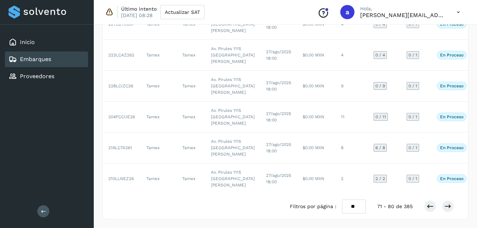
scroll to position [337, 0]
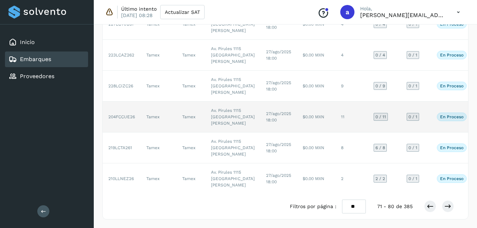
click at [206, 112] on td "Av. Pirules 1115 [GEOGRAPHIC_DATA][PERSON_NAME]" at bounding box center [232, 117] width 55 height 31
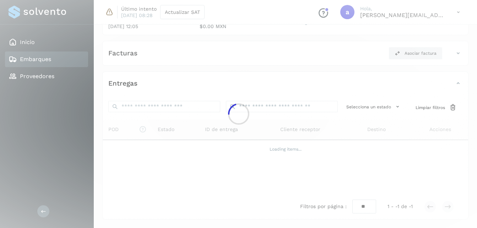
scroll to position [337, 0]
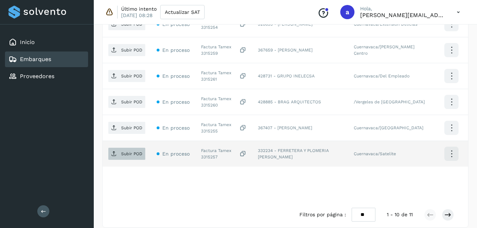
click at [134, 152] on p "Subir POD" at bounding box center [131, 153] width 21 height 5
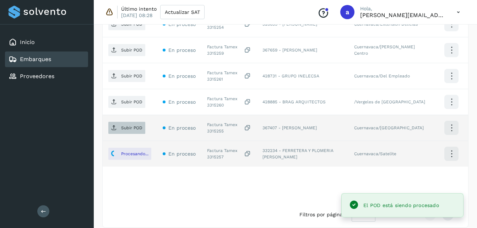
click at [122, 133] on span "Subir POD" at bounding box center [126, 127] width 37 height 11
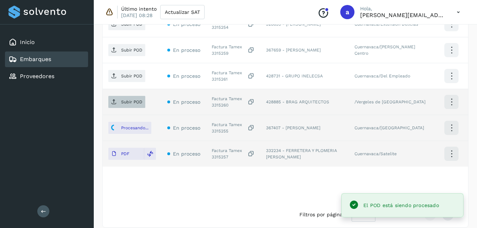
click at [114, 106] on span "Subir POD" at bounding box center [126, 101] width 37 height 11
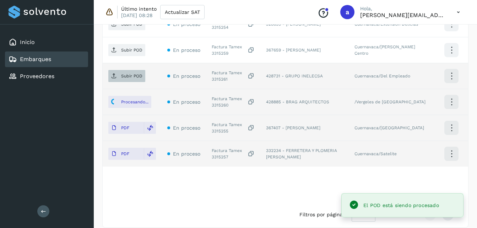
click at [131, 74] on p "Subir POD" at bounding box center [131, 76] width 21 height 5
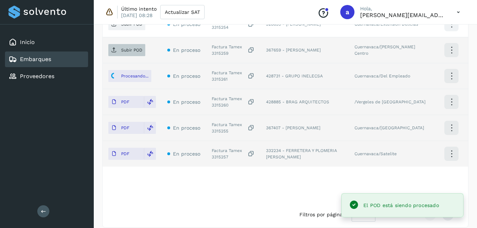
click at [127, 52] on p "Subir POD" at bounding box center [131, 50] width 21 height 5
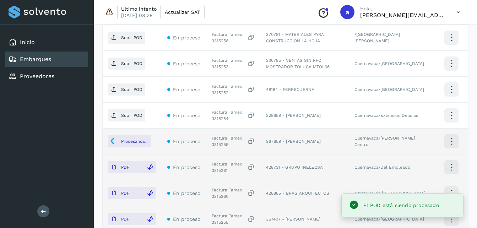
scroll to position [233, 0]
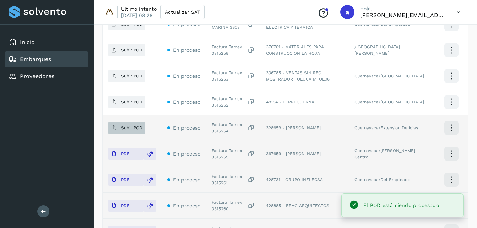
click at [121, 127] on span "Subir POD" at bounding box center [126, 127] width 37 height 11
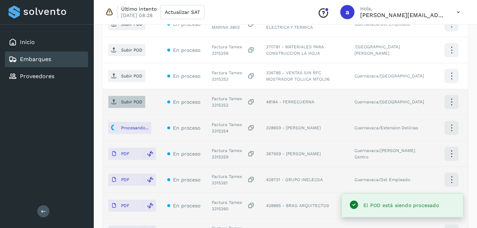
click at [137, 105] on p "Subir POD" at bounding box center [131, 102] width 21 height 5
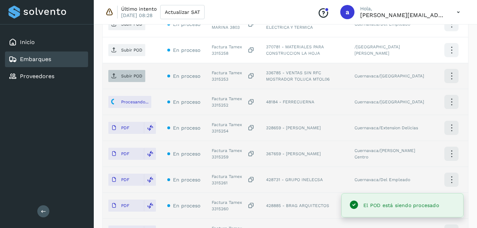
click at [130, 75] on p "Subir POD" at bounding box center [131, 76] width 21 height 5
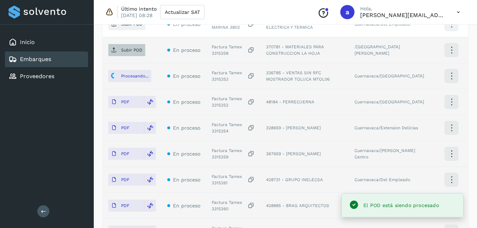
click at [123, 47] on span "Subir POD" at bounding box center [126, 49] width 37 height 11
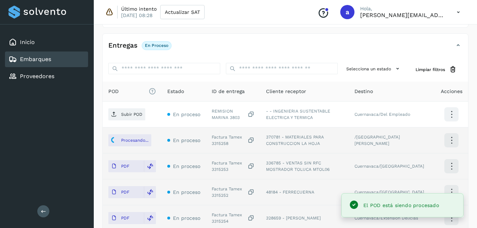
scroll to position [121, 0]
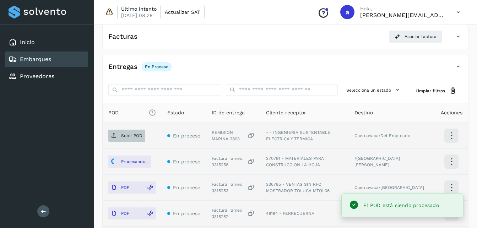
click at [123, 136] on p "Subir POD" at bounding box center [131, 135] width 21 height 5
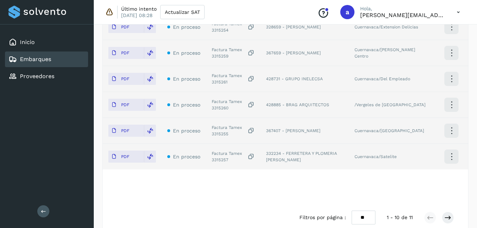
scroll to position [345, 0]
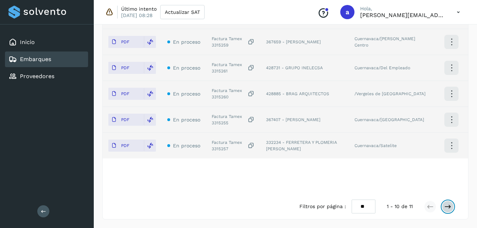
click at [447, 210] on icon at bounding box center [448, 206] width 7 height 7
drag, startPoint x: 477, startPoint y: 152, endPoint x: 478, endPoint y: 117, distance: 34.5
click at [431, 205] on icon at bounding box center [430, 206] width 7 height 7
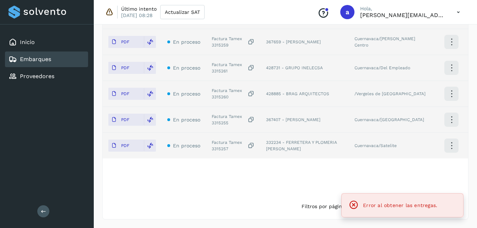
click at [436, 155] on td at bounding box center [451, 146] width 33 height 26
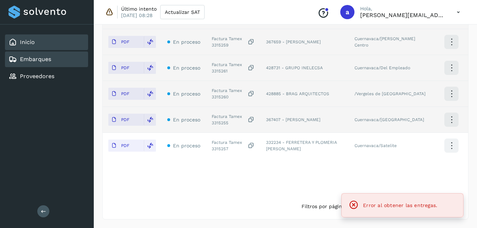
click at [39, 44] on div "Inicio" at bounding box center [46, 42] width 83 height 16
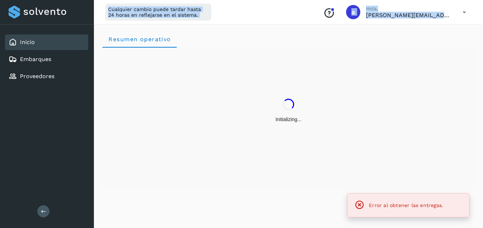
drag, startPoint x: 39, startPoint y: 44, endPoint x: 262, endPoint y: 139, distance: 242.9
click at [262, 139] on div "Inicio Embarques Proveedores Salir Cualquier cambio puede tardar hasta 24 horas…" at bounding box center [241, 114] width 483 height 228
